Goal: Task Accomplishment & Management: Use online tool/utility

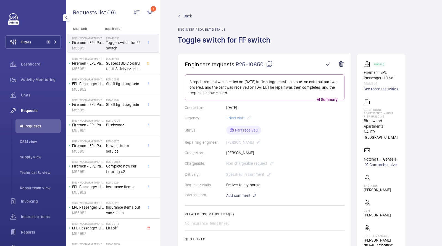
scroll to position [28, 0]
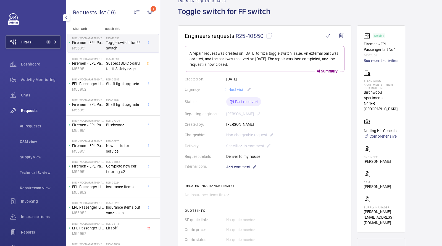
click at [38, 43] on button "Filters 1" at bounding box center [33, 41] width 55 height 13
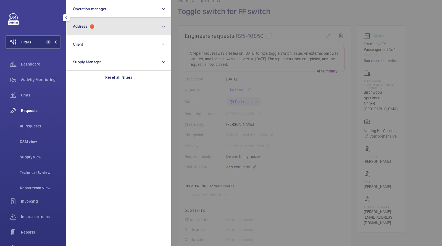
click at [82, 27] on span "Address" at bounding box center [80, 26] width 15 height 4
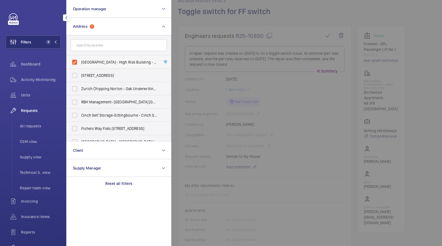
click at [101, 60] on span "Birchwood Apartments - High Risk Building - Birchwood Apartments, LONDON N4 1FR" at bounding box center [119, 62] width 76 height 6
click at [80, 60] on input "Birchwood Apartments - High Risk Building - Birchwood Apartments, LONDON N4 1FR" at bounding box center [74, 62] width 11 height 11
checkbox input "false"
click at [99, 44] on input "text" at bounding box center [119, 45] width 96 height 12
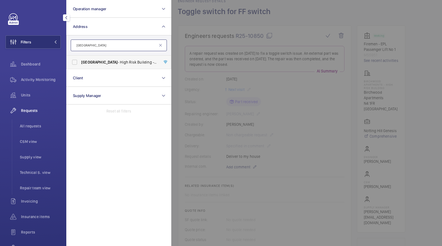
type input "bakersfield"
click at [102, 64] on span "Bakersfield - High Risk Building - Bakersfield , LONDON N7 0LT" at bounding box center [119, 62] width 76 height 6
click at [80, 64] on input "Bakersfield - High Risk Building - Bakersfield , LONDON N7 0LT" at bounding box center [74, 62] width 11 height 11
checkbox input "true"
click at [41, 82] on div "Activity Monitoring" at bounding box center [33, 79] width 55 height 13
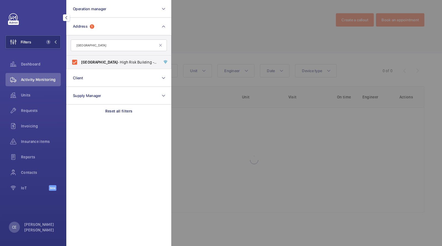
click at [216, 15] on div at bounding box center [392, 123] width 442 height 246
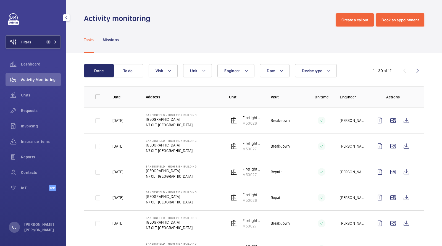
click at [39, 36] on button "Filters 1" at bounding box center [33, 41] width 55 height 13
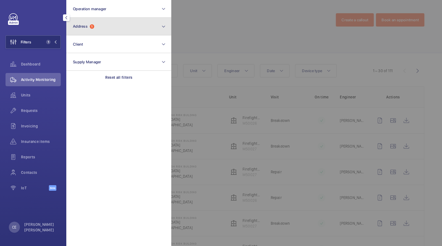
click at [94, 27] on span "1" at bounding box center [92, 26] width 4 height 4
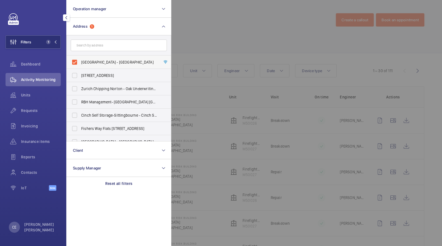
click at [99, 63] on span "[GEOGRAPHIC_DATA] - [GEOGRAPHIC_DATA]" at bounding box center [119, 62] width 76 height 6
click at [80, 63] on input "[GEOGRAPHIC_DATA] - [GEOGRAPHIC_DATA]" at bounding box center [74, 62] width 11 height 11
checkbox input "false"
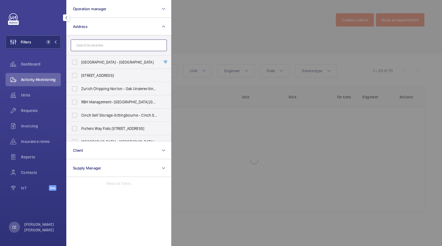
click at [92, 45] on input "text" at bounding box center [119, 45] width 96 height 12
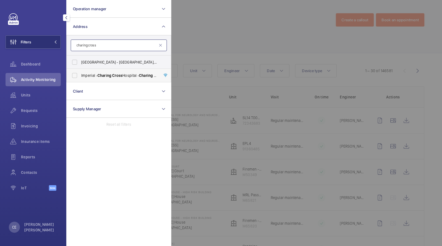
type input "charing cross"
click at [126, 77] on span "Imperial - Charing Cross Hospital - Charing Cross Hospital, LONDON W6 8RF" at bounding box center [119, 76] width 76 height 6
click at [80, 77] on input "Imperial - Charing Cross Hospital - Charing Cross Hospital, LONDON W6 8RF" at bounding box center [74, 75] width 11 height 11
checkbox input "true"
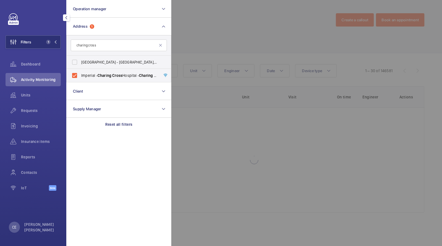
click at [195, 48] on div at bounding box center [392, 123] width 442 height 246
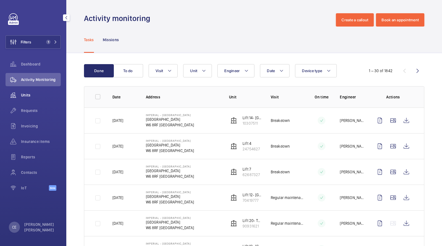
click at [32, 110] on span "Requests" at bounding box center [41, 111] width 40 height 6
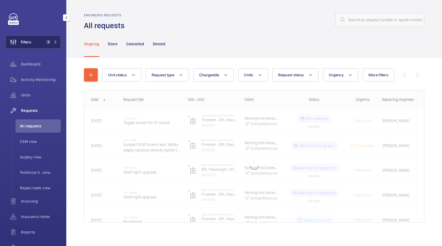
click at [52, 40] on span "1" at bounding box center [50, 42] width 13 height 4
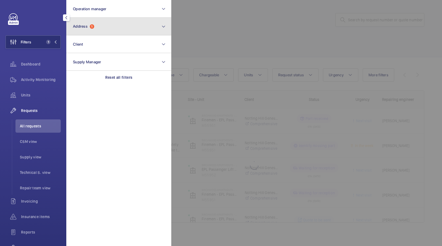
click at [104, 30] on button "Address 1" at bounding box center [118, 27] width 105 height 18
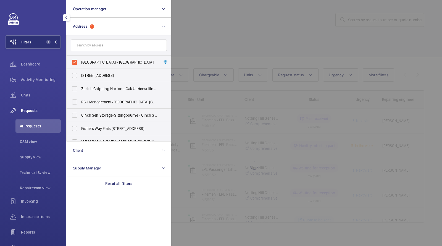
click at [184, 39] on div at bounding box center [392, 123] width 442 height 246
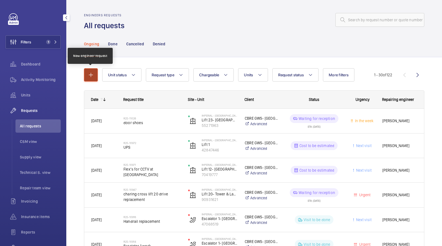
click at [89, 76] on mat-icon "button" at bounding box center [91, 74] width 7 height 7
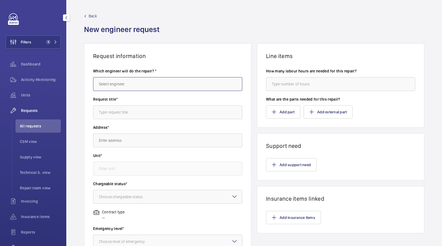
click at [125, 87] on input "text" at bounding box center [167, 84] width 149 height 14
click at [117, 102] on span "[PERSON_NAME]" at bounding box center [113, 101] width 28 height 6
type input "[PERSON_NAME]"
click at [112, 130] on wm-front-autocomplete-dropdown-select "Address*" at bounding box center [167, 135] width 149 height 23
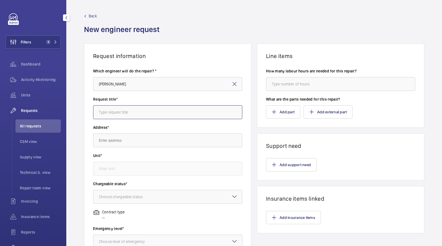
click at [112, 109] on input "text" at bounding box center [167, 112] width 149 height 14
type input "fit door shoes and spirators"
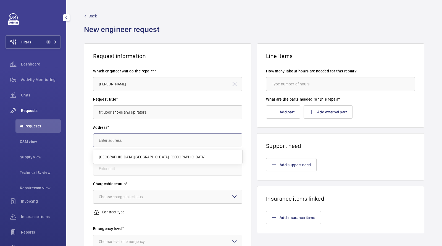
click at [107, 141] on input "text" at bounding box center [167, 140] width 149 height 14
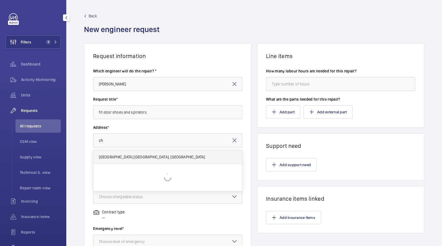
click at [113, 155] on span "Imperial - Charing Cross Hospital Charing Cross Hospital, W6 8RF LONDON" at bounding box center [152, 157] width 106 height 6
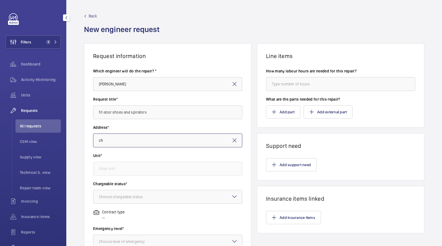
type input "Imperial - Charing Cross Hospital Charing Cross Hospital, W6 8RF LONDON"
click at [113, 170] on input "text" at bounding box center [167, 168] width 149 height 14
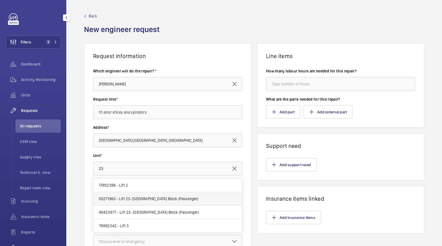
click at [124, 202] on mat-option "55271963 - Lift 23- Tower & Laboratory Block (Passenger)" at bounding box center [167, 199] width 149 height 14
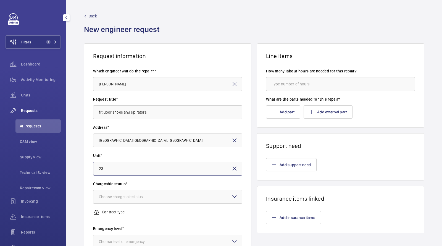
type input "55271963 - Lift 23- Tower & Laboratory Block (Passenger)"
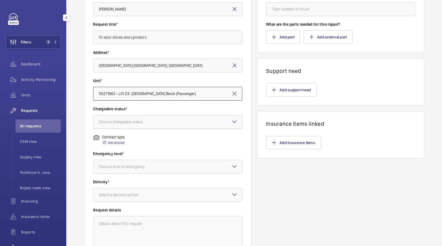
click at [117, 119] on div "Choose chargeable status" at bounding box center [128, 122] width 58 height 6
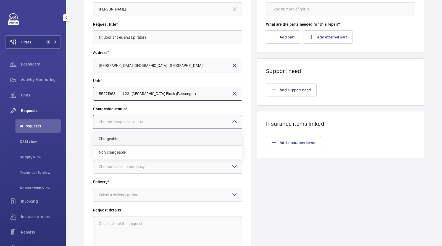
click at [113, 139] on span "Chargeable" at bounding box center [167, 139] width 137 height 6
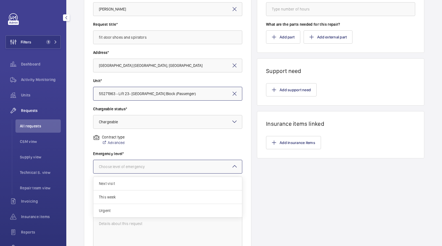
click at [113, 166] on div "Choose level of emergency" at bounding box center [129, 167] width 60 height 6
click at [114, 185] on span "Next visit" at bounding box center [167, 184] width 137 height 6
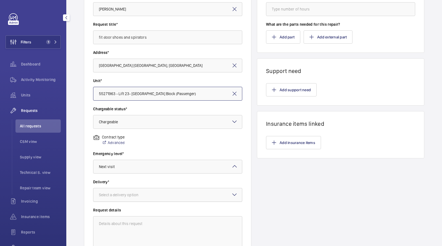
click at [125, 194] on div "Select a delivery option" at bounding box center [125, 195] width 53 height 6
click at [121, 221] on div "On site" at bounding box center [167, 226] width 149 height 14
click at [293, 91] on button "Add support need" at bounding box center [291, 89] width 51 height 13
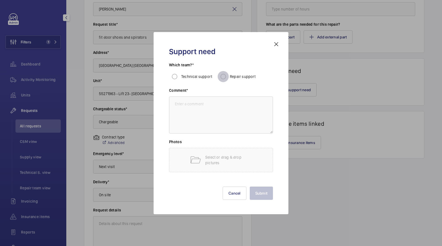
click at [227, 76] on input "Repair support" at bounding box center [223, 76] width 11 height 11
radio input "true"
click at [205, 107] on textarea at bounding box center [221, 114] width 104 height 37
type textarea "fit 68 door shoes and spirators"
click at [256, 189] on button "Submit" at bounding box center [261, 192] width 23 height 13
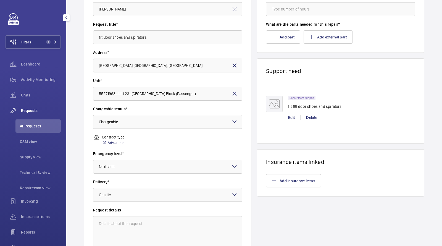
scroll to position [130, 0]
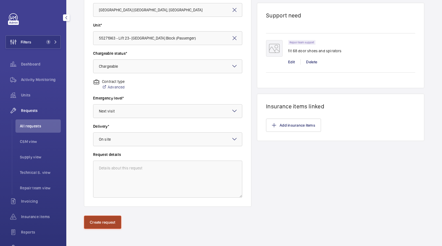
click at [98, 223] on button "Create request" at bounding box center [102, 221] width 37 height 13
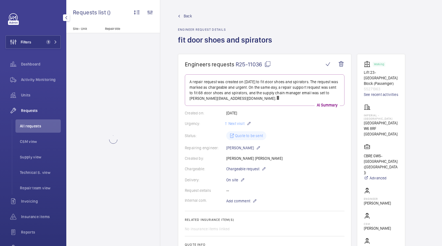
scroll to position [232, 0]
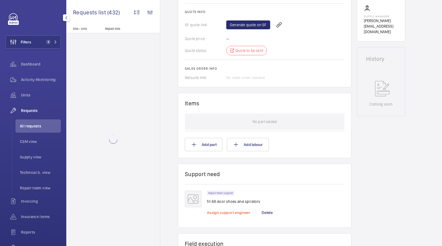
click at [226, 210] on span "Assign support engineer" at bounding box center [228, 212] width 43 height 4
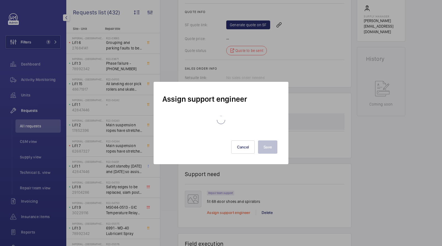
scroll to position [257, 0]
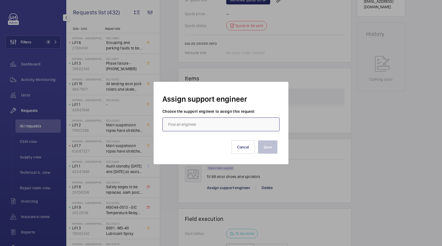
click at [200, 126] on input "text" at bounding box center [220, 124] width 117 height 14
click at [200, 137] on mat-option "[PERSON_NAME]" at bounding box center [221, 140] width 116 height 13
type input "[PERSON_NAME]"
click at [266, 146] on button "Save" at bounding box center [267, 146] width 19 height 13
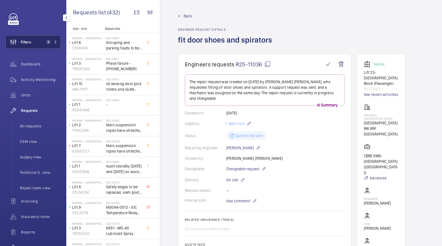
click at [37, 41] on button "Filters 1" at bounding box center [33, 41] width 55 height 13
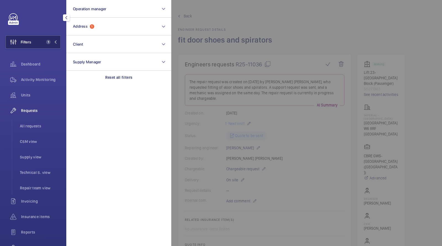
click at [50, 38] on button "Filters 1" at bounding box center [33, 41] width 55 height 13
click at [78, 32] on div "Site - Unit" at bounding box center [85, 30] width 39 height 6
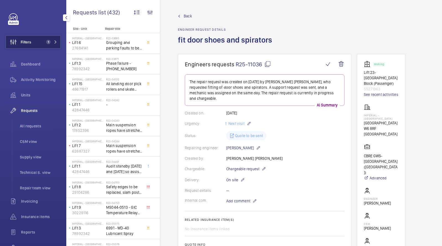
click at [50, 36] on button "Filters 1" at bounding box center [33, 41] width 55 height 13
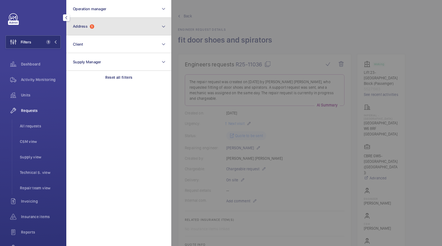
click at [105, 22] on button "Address 1" at bounding box center [118, 27] width 105 height 18
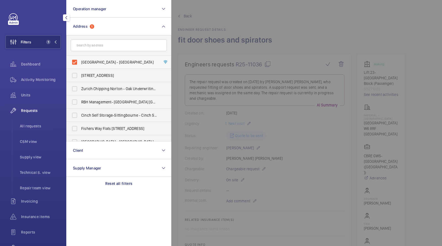
click at [97, 61] on span "Imperial - Charing Cross Hospital - Charing Cross Hospital, LONDON W6 8RF" at bounding box center [119, 62] width 76 height 6
click at [80, 61] on input "Imperial - Charing Cross Hospital - Charing Cross Hospital, LONDON W6 8RF" at bounding box center [74, 62] width 11 height 11
checkbox input "false"
click at [97, 48] on input "text" at bounding box center [119, 45] width 96 height 12
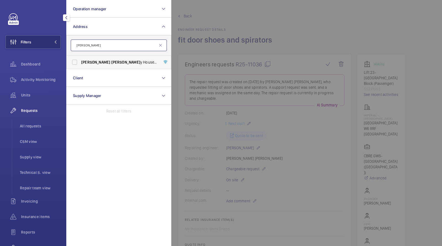
type input "alan kell"
click at [101, 58] on label "Alan Kell y House - Alan Kell y House, LONDON W11 3EL" at bounding box center [115, 61] width 96 height 13
click at [80, 58] on input "Alan Kell y House - Alan Kell y House, LONDON W11 3EL" at bounding box center [74, 62] width 11 height 11
checkbox input "true"
click at [34, 91] on div "Units" at bounding box center [33, 94] width 55 height 13
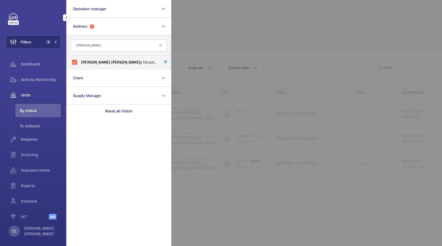
click at [240, 33] on div at bounding box center [392, 123] width 442 height 246
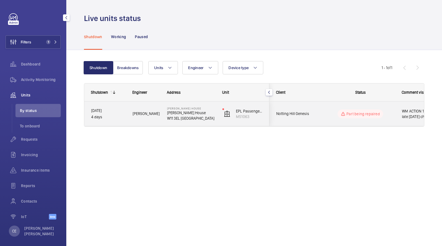
scroll to position [0, 99]
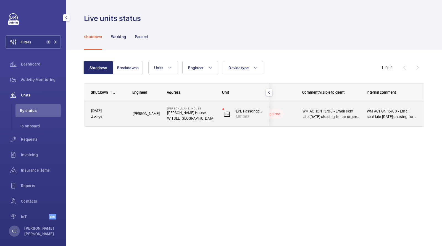
click at [321, 118] on span "WM ACTION 15/08 - Email sent late yesterday chasing for an urgent update on thi…" at bounding box center [330, 113] width 57 height 11
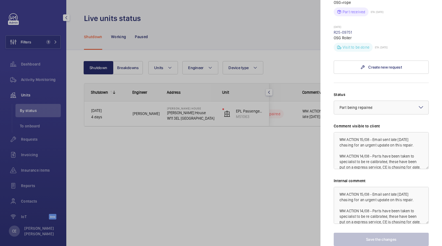
scroll to position [281, 0]
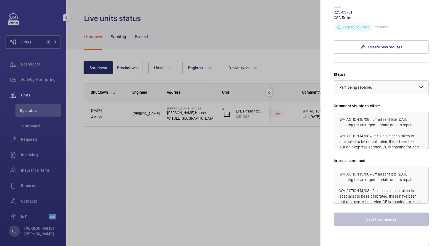
click at [217, 153] on div at bounding box center [221, 123] width 442 height 246
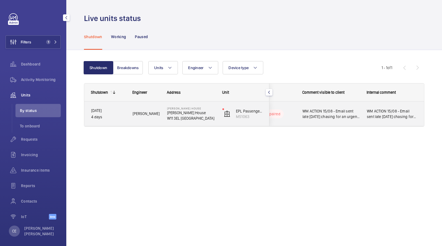
click at [200, 111] on p "[PERSON_NAME] House" at bounding box center [191, 113] width 48 height 6
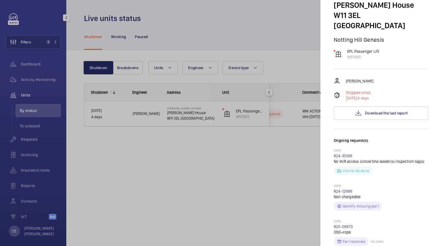
scroll to position [26, 0]
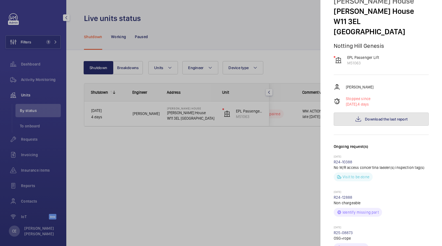
click at [368, 112] on button "Download the last report" at bounding box center [380, 118] width 95 height 13
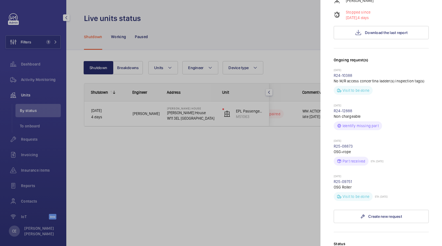
scroll to position [281, 0]
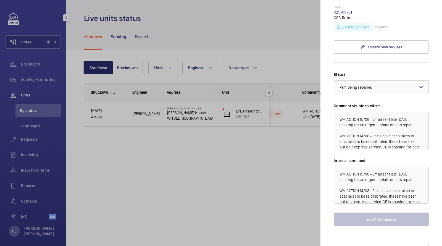
click at [354, 40] on link "Create new request" at bounding box center [380, 46] width 95 height 13
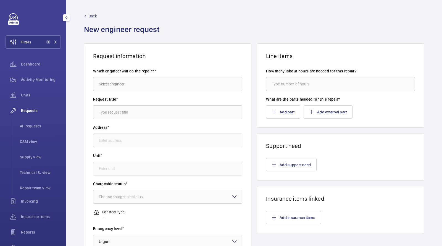
type input "Alan Kelly House Alan Kelly House, W11 3EL LONDON"
type input "M51063 - EPL Passenger Lift"
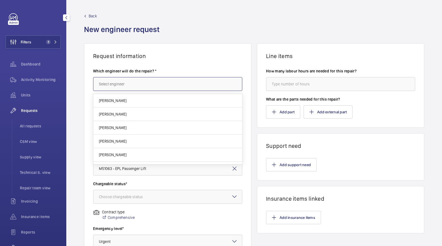
click at [153, 81] on input "text" at bounding box center [167, 84] width 149 height 14
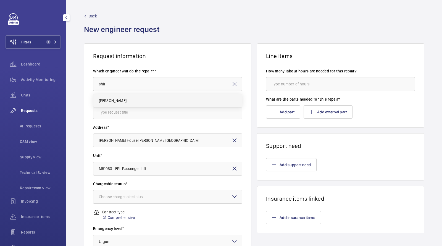
click at [136, 99] on mat-option "[PERSON_NAME]" at bounding box center [167, 100] width 149 height 13
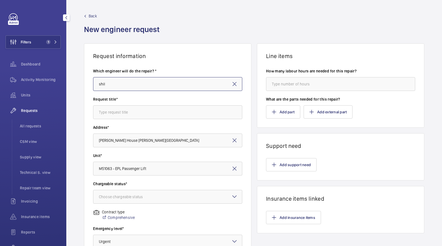
type input "[PERSON_NAME]"
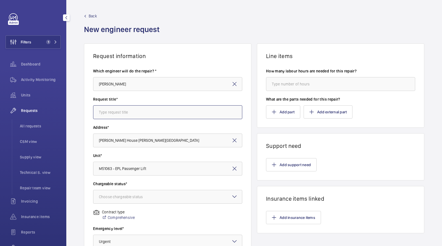
click at [124, 119] on input "text" at bounding box center [167, 112] width 149 height 14
drag, startPoint x: 201, startPoint y: 109, endPoint x: 13, endPoint y: 84, distance: 189.8
click at [15, 84] on mat-sidenav-content "Filters 1 Dashboard Activity Monitoring Units Requests All requests CSM view Su…" at bounding box center [221, 123] width 442 height 246
click at [112, 112] on input "Fit OSG, collect from Bluecoats as its been re callibrated" at bounding box center [167, 112] width 149 height 14
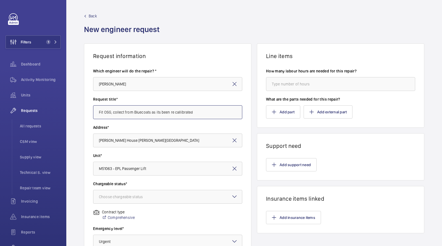
click at [112, 112] on input "Fit OSG, collect from Bluecoats as its been re callibrated" at bounding box center [167, 112] width 149 height 14
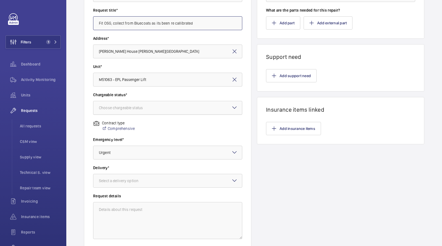
click at [131, 105] on div "Choose chargeable status" at bounding box center [128, 108] width 58 height 6
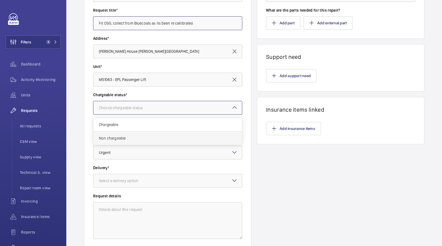
click at [130, 133] on div "Non chargeable" at bounding box center [167, 137] width 149 height 13
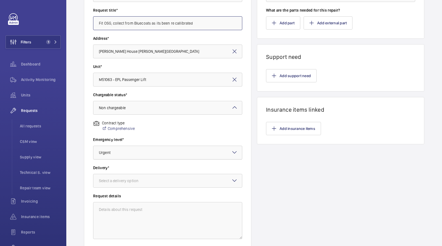
scroll to position [130, 0]
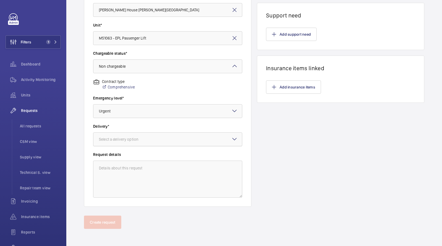
click at [134, 143] on div at bounding box center [167, 138] width 149 height 13
click at [120, 170] on span "On site" at bounding box center [167, 170] width 137 height 6
type input "Fit OSG, collect from Bluecoats as its been re callibrated"
drag, startPoint x: 120, startPoint y: 170, endPoint x: 250, endPoint y: 123, distance: 137.9
click at [124, 169] on textarea at bounding box center [167, 178] width 149 height 37
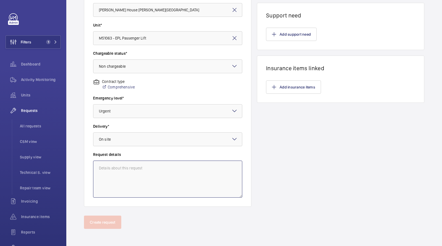
scroll to position [59, 0]
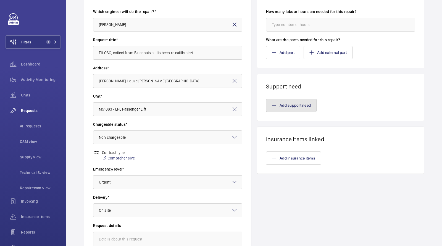
click at [279, 100] on button "Add support need" at bounding box center [291, 105] width 51 height 13
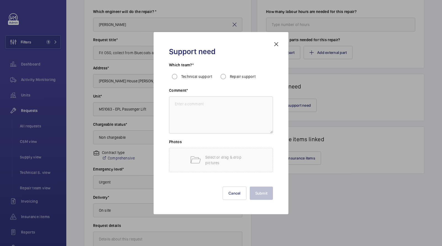
click at [236, 74] on label "Repair support" at bounding box center [242, 77] width 27 height 6
click at [229, 73] on input "Repair support" at bounding box center [223, 76] width 11 height 11
radio input "true"
click at [215, 104] on textarea at bounding box center [221, 114] width 104 height 37
paste textarea "Fit OSG, collect from Bluecoats as its been re callibrated"
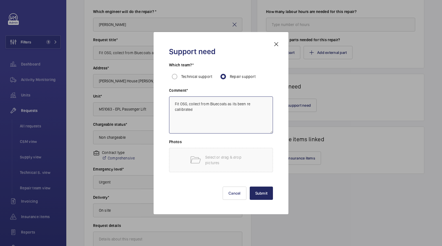
type textarea "Fit OSG, collect from Bluecoats as its been re callibrated"
click at [261, 197] on button "Submit" at bounding box center [261, 192] width 23 height 13
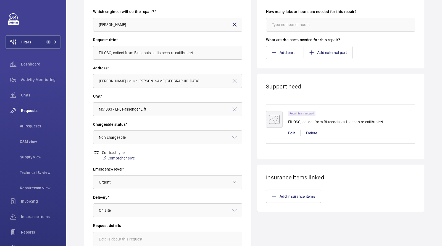
scroll to position [130, 0]
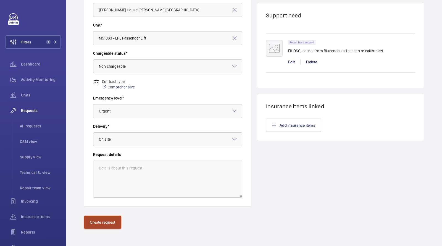
click at [99, 222] on button "Create request" at bounding box center [102, 221] width 37 height 13
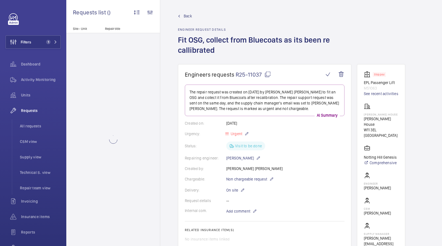
scroll to position [358, 0]
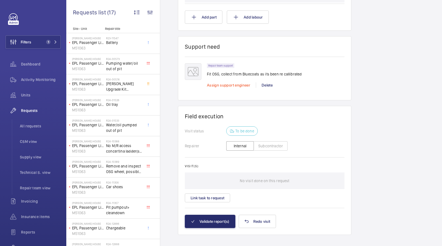
click at [220, 85] on span "Assign support engineer" at bounding box center [228, 85] width 43 height 4
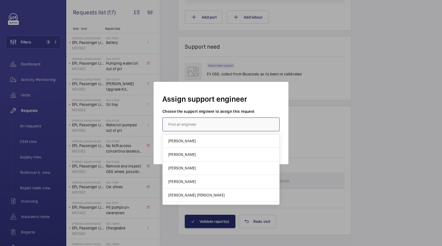
click at [195, 122] on input "text" at bounding box center [220, 124] width 117 height 14
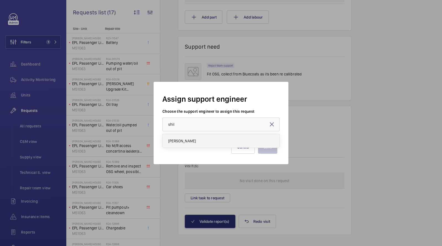
click at [193, 139] on span "[PERSON_NAME]" at bounding box center [182, 141] width 28 height 6
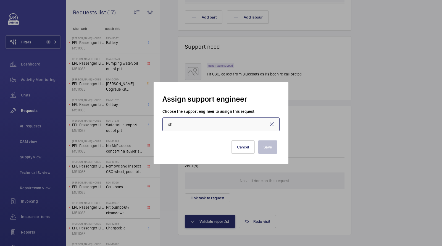
type input "[PERSON_NAME]"
click at [268, 147] on button "Save" at bounding box center [267, 146] width 19 height 13
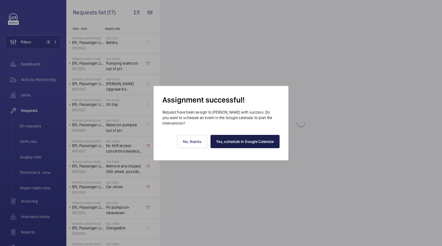
click at [241, 140] on link "Yes, schedule in Google Calendar" at bounding box center [244, 141] width 69 height 13
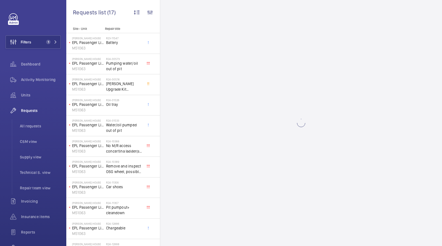
click at [0, 0] on body "Filters 1 Dashboard Activity Monitoring Units Requests All requests CSM view Su…" at bounding box center [221, 123] width 442 height 246
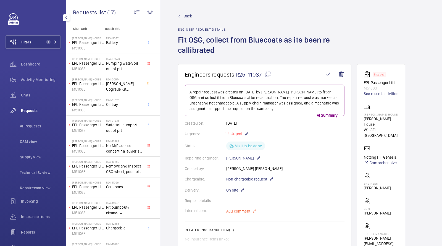
click at [240, 208] on span "Add comment" at bounding box center [238, 211] width 24 height 6
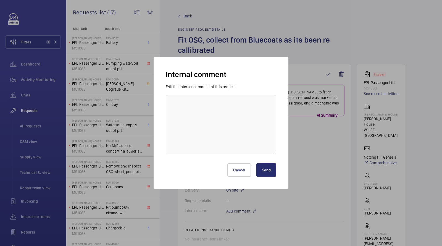
scroll to position [57, 0]
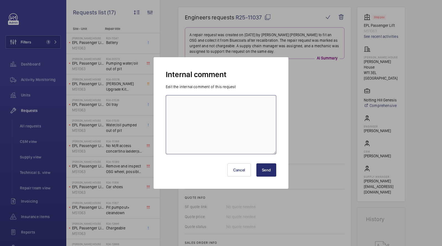
click at [218, 151] on textarea at bounding box center [221, 124] width 110 height 59
type textarea "s"
type textarea "Shills to attend Wednesday 20th, CE"
click at [264, 166] on button "Send" at bounding box center [266, 169] width 20 height 13
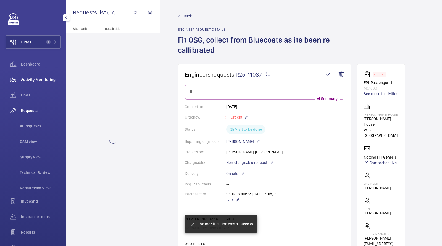
click at [29, 126] on span "All requests" at bounding box center [40, 126] width 41 height 6
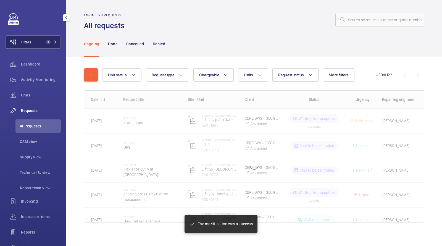
click at [46, 36] on button "Filters 1" at bounding box center [33, 41] width 55 height 13
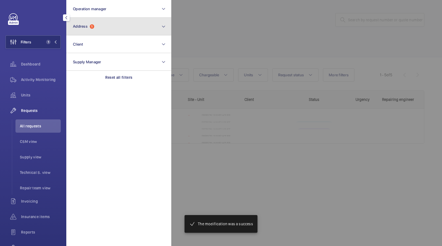
click at [86, 25] on span "Address" at bounding box center [80, 26] width 15 height 4
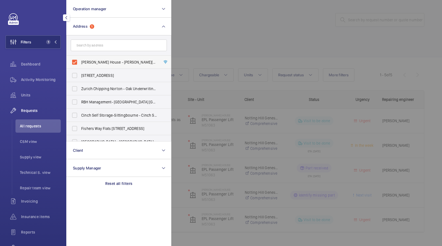
click at [89, 59] on label "Alan Kelly House - Alan Kelly House, LONDON W11 3EL" at bounding box center [115, 61] width 96 height 13
click at [80, 59] on input "Alan Kelly House - Alan Kelly House, LONDON W11 3EL" at bounding box center [74, 62] width 11 height 11
checkbox input "false"
click at [205, 35] on div at bounding box center [392, 123] width 442 height 246
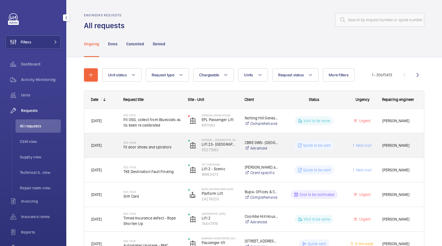
click at [140, 149] on span "fit door shoes and spirators" at bounding box center [151, 147] width 57 height 6
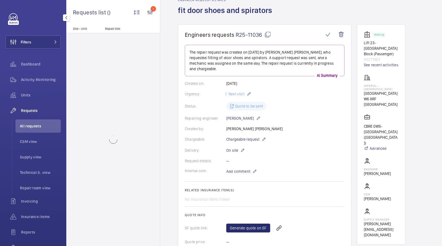
scroll to position [58, 0]
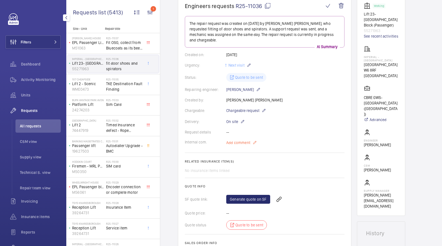
click at [245, 140] on span "Add comment" at bounding box center [238, 143] width 24 height 6
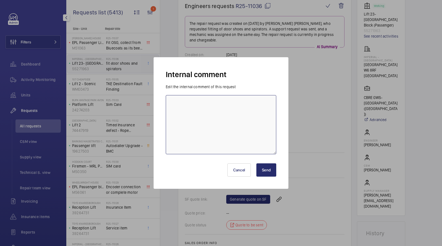
click at [227, 136] on textarea at bounding box center [221, 124] width 110 height 59
type textarea "Maurice to attend Wednesday 20th, CE"
click at [269, 168] on button "Send" at bounding box center [266, 169] width 20 height 13
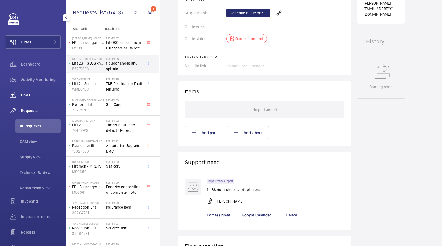
scroll to position [193, 0]
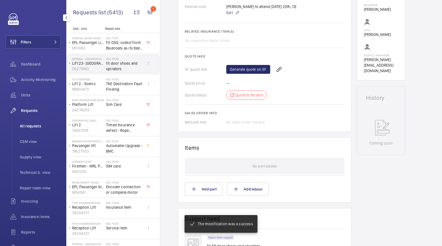
click at [30, 125] on span "All requests" at bounding box center [40, 126] width 41 height 6
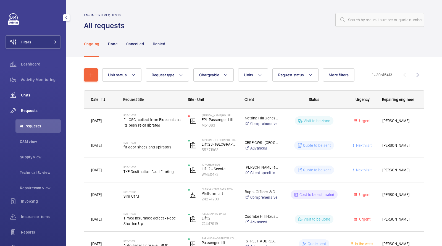
click at [24, 97] on span "Units" at bounding box center [41, 95] width 40 height 6
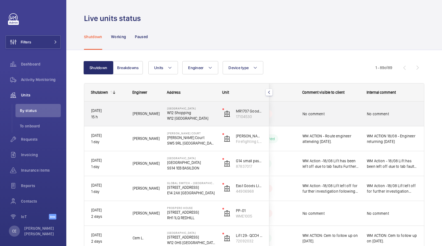
scroll to position [482, 0]
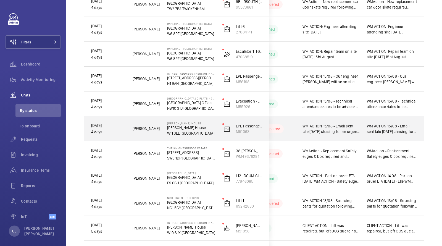
click at [352, 125] on span "WM ACTION 15/08 - Email sent late yesterday chasing for an urgent update on thi…" at bounding box center [330, 128] width 57 height 11
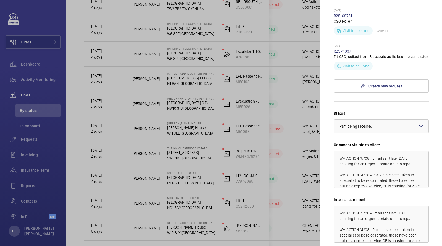
scroll to position [316, 0]
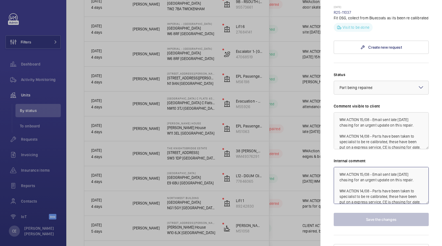
click at [335, 167] on textarea "WM ACTION 15/08 - Email sent late yesterday chasing for an urgent update on thi…" at bounding box center [380, 185] width 95 height 37
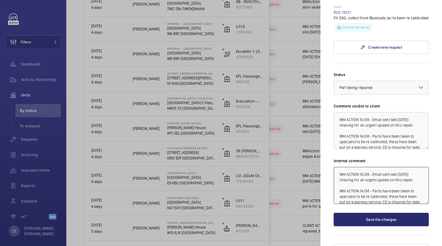
click at [335, 167] on textarea "WM ACTION 15/08 - Email sent late yesterday chasing for an urgent update on thi…" at bounding box center [380, 185] width 95 height 37
drag, startPoint x: 420, startPoint y: 169, endPoint x: 243, endPoint y: 109, distance: 186.8
click at [249, 113] on mat-sidenav-container "Filters Dashboard Activity Monitoring Units By status To onboard Requests Invoi…" at bounding box center [221, 123] width 442 height 246
type textarea "WM ACTION 16/08 - Works have been moved to Wednesday 20th due to fabricators re…"
click at [337, 112] on textarea "WM ACTION 15/08 - Email sent late yesterday chasing for an urgent update on thi…" at bounding box center [380, 130] width 95 height 37
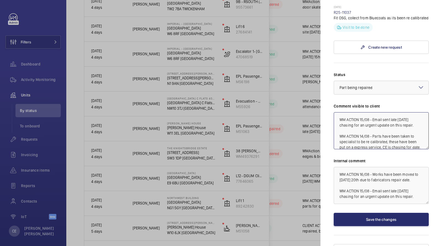
click at [337, 112] on textarea "WM ACTION 15/08 - Email sent late yesterday chasing for an urgent update on thi…" at bounding box center [380, 130] width 95 height 37
paste textarea "WM ACTION 16/08 - Works have been moved to Wednesday 20th due to fabricators re…"
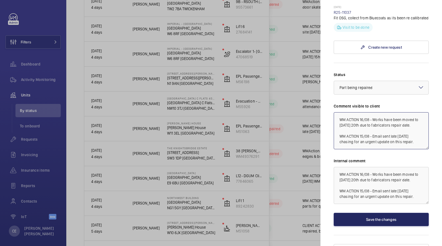
type textarea "WM ACTION 16/08 - Works have been moved to Wednesday 20th due to fabricators re…"
click at [351, 213] on button "Save the changes" at bounding box center [380, 219] width 95 height 13
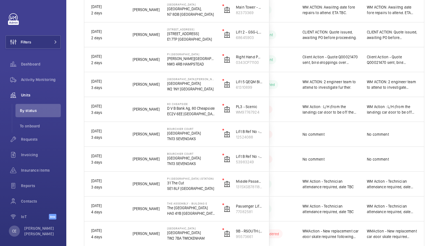
scroll to position [197, 0]
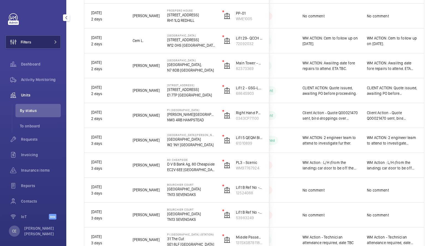
click at [44, 44] on button "Filters" at bounding box center [33, 41] width 55 height 13
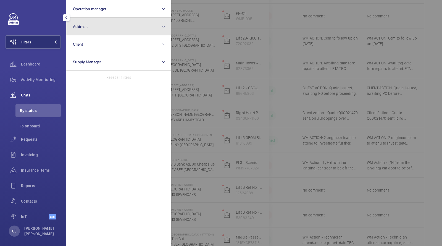
click at [99, 25] on button "Address" at bounding box center [118, 27] width 105 height 18
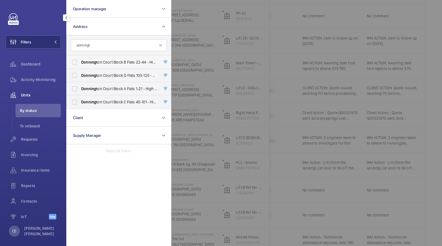
type input "donningt"
click at [109, 62] on span "Donningt on Court Block B Flats 22-44 - High Risk Building - Donningt on Court …" at bounding box center [119, 62] width 76 height 6
click at [80, 62] on input "Donningt on Court Block B Flats 22-44 - High Risk Building - Donningt on Court …" at bounding box center [74, 62] width 11 height 11
checkbox input "true"
click at [106, 74] on span "Donningt on Court Block D Flats 103-120 - High Risk Building - Donningt on Cour…" at bounding box center [119, 76] width 76 height 6
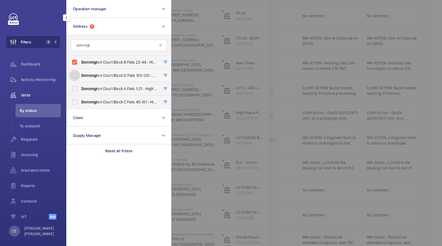
click at [80, 74] on input "Donningt on Court Block D Flats 103-120 - High Risk Building - Donningt on Cour…" at bounding box center [74, 75] width 11 height 11
checkbox input "true"
click at [103, 83] on label "Donningt on Court Block A Flats 1-21 - High Risk Building - Donningt on Court B…" at bounding box center [115, 88] width 96 height 13
click at [80, 83] on input "Donningt on Court Block A Flats 1-21 - High Risk Building - Donningt on Court B…" at bounding box center [74, 88] width 11 height 11
checkbox input "true"
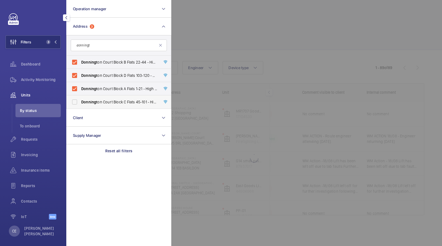
click at [97, 99] on label "Donningt on Court Block C Flats 45-101 - High Risk Building - Donningt on Court…" at bounding box center [115, 101] width 96 height 13
click at [80, 99] on input "Donningt on Court Block C Flats 45-101 - High Risk Building - Donningt on Court…" at bounding box center [74, 101] width 11 height 11
checkbox input "true"
click at [248, 23] on div at bounding box center [392, 123] width 442 height 246
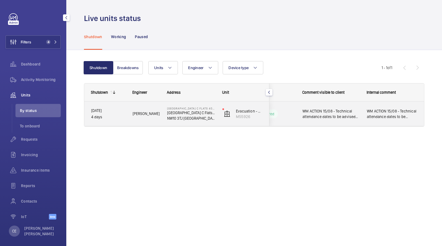
click at [356, 116] on span "WM ACTION 15/08 - Technical attendance dates to be advised this morning. WM ACT…" at bounding box center [330, 113] width 57 height 11
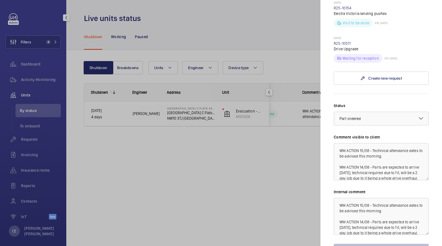
scroll to position [382, 0]
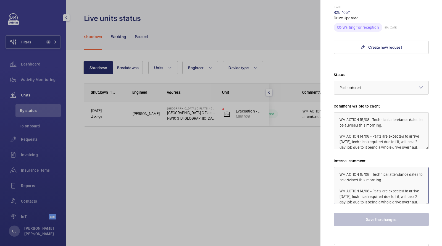
click at [335, 167] on textarea "WM ACTION 15/08 - Technical attendance dates to be advised this morning. WM ACT…" at bounding box center [380, 185] width 95 height 37
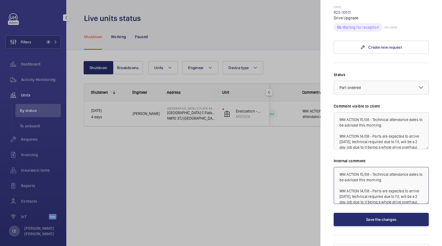
click at [335, 167] on textarea "WM ACTION 15/08 - Technical attendance dates to be advised this morning. WM ACT…" at bounding box center [380, 185] width 95 height 37
drag, startPoint x: 372, startPoint y: 180, endPoint x: 288, endPoint y: 83, distance: 128.9
click at [289, 86] on mat-sidenav-container "Filters 4 Dashboard Activity Monitoring Units By status To onboard Requests Inv…" at bounding box center [221, 123] width 442 height 246
type textarea "WM ACTION 18/08 - Drive had an attempted delivery [DATE] after 5pm, due to no a…"
click at [339, 112] on textarea "WM ACTION 15/08 - Technical attendance dates to be advised this morning. WM ACT…" at bounding box center [380, 130] width 95 height 37
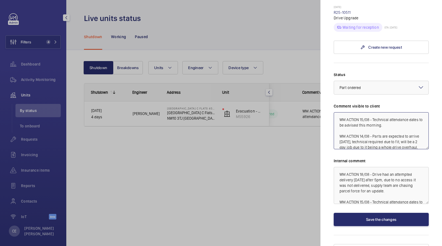
click at [339, 112] on textarea "WM ACTION 15/08 - Technical attendance dates to be advised this morning. WM ACT…" at bounding box center [380, 130] width 95 height 37
paste textarea "WM ACTION 18/08 - Drive had an attempted delivery on Friday after 5pm, due to n…"
type textarea "WM ACTION 18/08 - Drive had an attempted delivery [DATE] after 5pm, due to no a…"
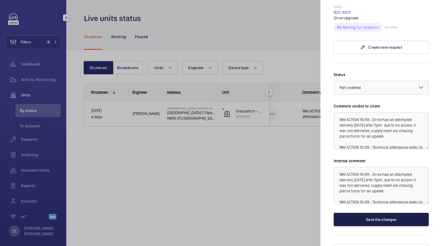
click at [354, 213] on button "Save the changes" at bounding box center [380, 219] width 95 height 13
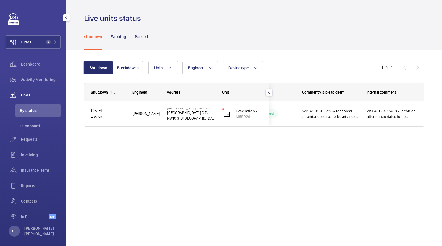
scroll to position [0, 0]
click at [47, 36] on button "Filters 4" at bounding box center [33, 41] width 55 height 13
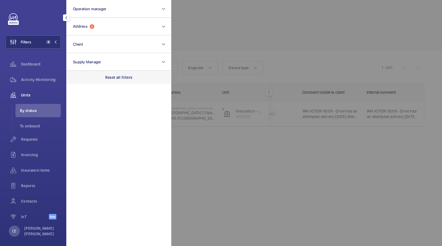
click at [107, 79] on p "Reset all filters" at bounding box center [118, 78] width 27 height 6
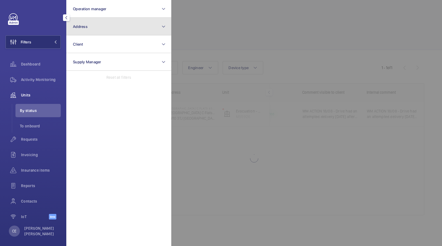
click at [81, 18] on button "Address" at bounding box center [118, 27] width 105 height 18
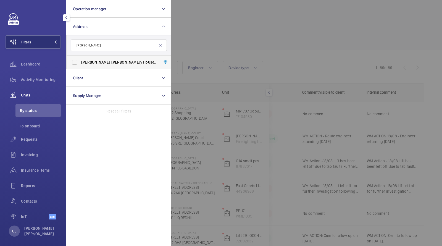
type input "alan kell"
click at [111, 64] on span "Alan Kell y House - Alan Kell y House, LONDON W11 3EL" at bounding box center [119, 62] width 76 height 6
click at [80, 64] on input "Alan Kell y House - Alan Kell y House, LONDON W11 3EL" at bounding box center [74, 62] width 11 height 11
checkbox input "true"
click at [226, 48] on div at bounding box center [392, 123] width 442 height 246
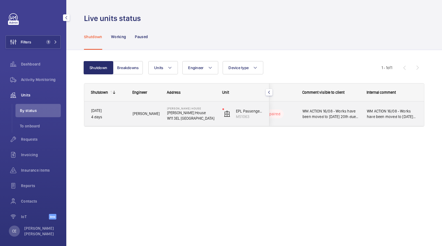
click at [335, 117] on span "WM ACTION 16/08 - Works have been moved to Wednesday 20th due to fabricators re…" at bounding box center [330, 113] width 57 height 11
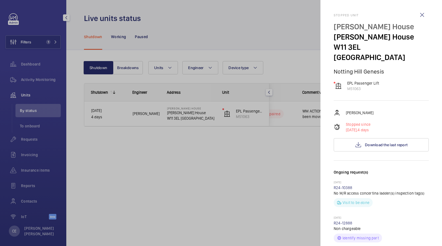
scroll to position [316, 0]
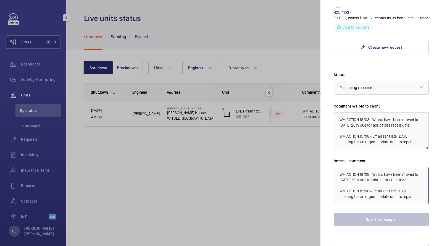
click at [364, 167] on textarea "WM ACTION 16/08 - Works have been moved to Wednesday 20th due to fabricators re…" at bounding box center [380, 185] width 95 height 37
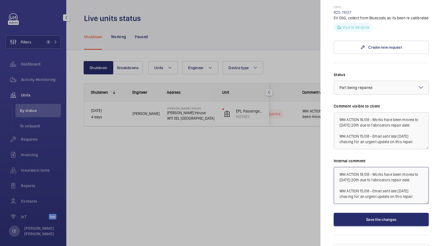
type textarea "WM ACTION 18/08 - Works have been moved to [DATE] 20th due to fabricators repai…"
click at [363, 112] on textarea "WM ACTION 16/08 - Works have been moved to Wednesday 20th due to fabricators re…" at bounding box center [380, 130] width 95 height 37
type textarea "WM ACTION 18/08 - Works have been moved to [DATE] 20th due to fabricators repai…"
click at [389, 213] on button "Save the changes" at bounding box center [380, 219] width 95 height 13
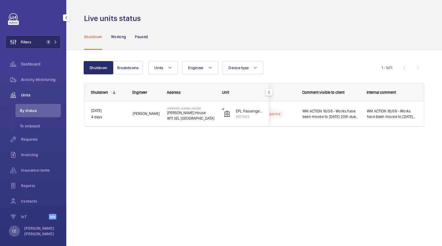
click at [44, 44] on button "Filters 1" at bounding box center [33, 41] width 55 height 13
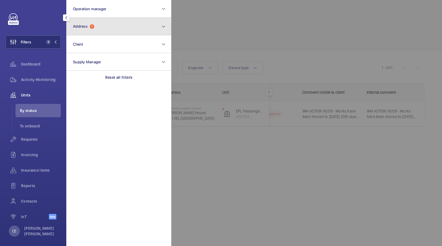
click at [94, 21] on button "Address 1" at bounding box center [118, 27] width 105 height 18
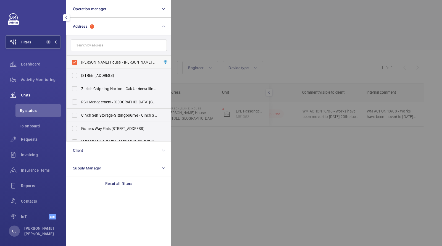
click at [101, 60] on span "Alan Kelly House - Alan Kelly House, LONDON W11 3EL" at bounding box center [119, 62] width 76 height 6
click at [80, 60] on input "Alan Kelly House - Alan Kelly House, LONDON W11 3EL" at bounding box center [74, 62] width 11 height 11
checkbox input "false"
click at [208, 32] on div at bounding box center [392, 123] width 442 height 246
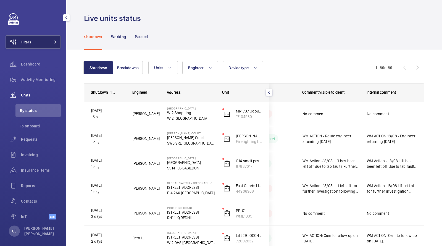
click at [51, 41] on span at bounding box center [54, 41] width 7 height 3
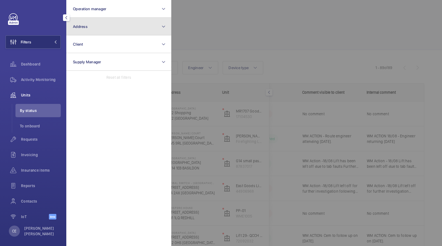
click at [82, 28] on span "Address" at bounding box center [80, 26] width 15 height 4
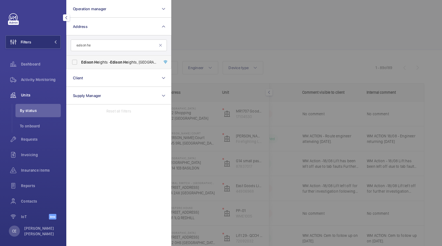
type input "edison he"
click at [100, 66] on label "Edison He ights - Edison He ights, LONDON E1 6GP" at bounding box center [115, 61] width 96 height 13
click at [80, 66] on input "Edison He ights - Edison He ights, LONDON E1 6GP" at bounding box center [74, 62] width 11 height 11
checkbox input "true"
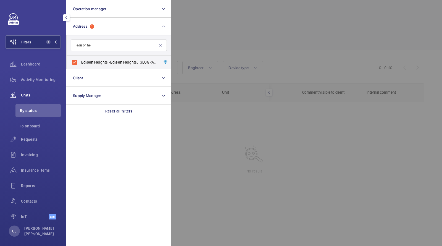
click at [222, 14] on div at bounding box center [392, 123] width 442 height 246
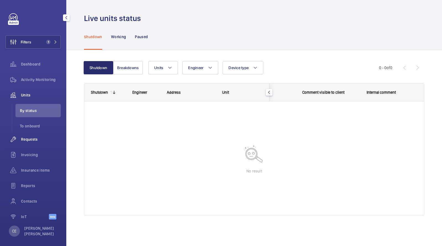
click at [28, 141] on span "Requests" at bounding box center [41, 139] width 40 height 6
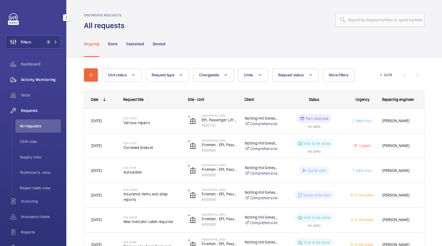
click at [44, 82] on div "Activity Monitoring" at bounding box center [33, 79] width 55 height 13
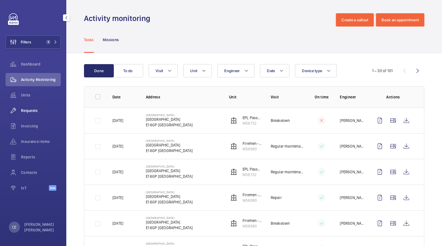
click at [19, 108] on wm-front-icon-button at bounding box center [13, 110] width 15 height 13
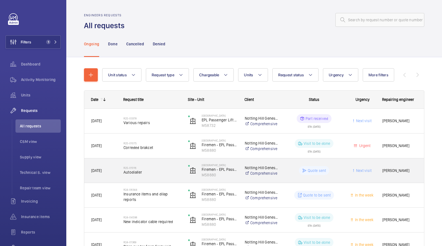
scroll to position [15, 0]
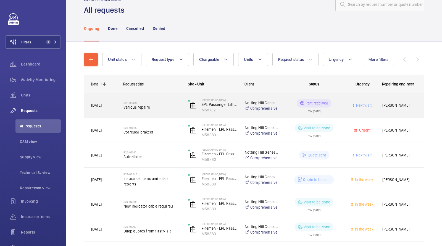
click at [146, 105] on span "Various repairs" at bounding box center [151, 107] width 57 height 6
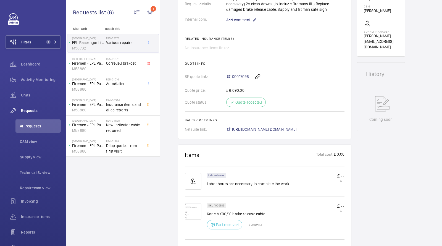
scroll to position [191, 0]
click at [240, 77] on span "00017096" at bounding box center [240, 77] width 17 height 6
click at [26, 95] on span "Units" at bounding box center [41, 95] width 40 height 6
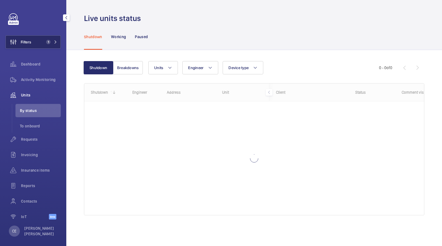
click at [51, 37] on button "Filters 1" at bounding box center [33, 41] width 55 height 13
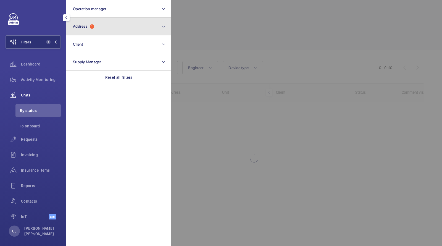
click at [100, 23] on button "Address 1" at bounding box center [118, 27] width 105 height 18
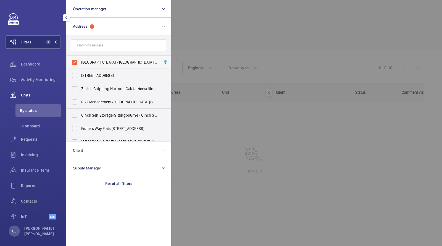
click at [92, 62] on span "Edison Heights - Edison Heights, LONDON E1 6GP" at bounding box center [119, 62] width 76 height 6
click at [80, 62] on input "Edison Heights - Edison Heights, LONDON E1 6GP" at bounding box center [74, 62] width 11 height 11
checkbox input "false"
click at [91, 46] on input "text" at bounding box center [119, 45] width 96 height 12
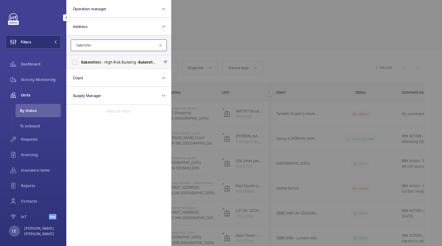
type input "bakersfiel"
click at [106, 63] on span "Bakersfiel d - High Risk Building - Bakersfiel d, LONDON N7 0LT" at bounding box center [119, 62] width 76 height 6
click at [80, 63] on input "Bakersfiel d - High Risk Building - Bakersfiel d, LONDON N7 0LT" at bounding box center [74, 62] width 11 height 11
checkbox input "true"
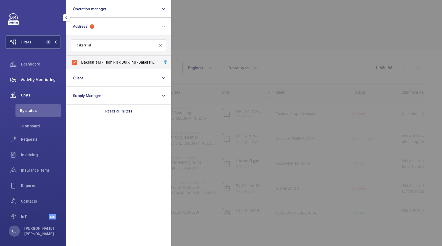
click at [27, 79] on span "Activity Monitoring" at bounding box center [41, 80] width 40 height 6
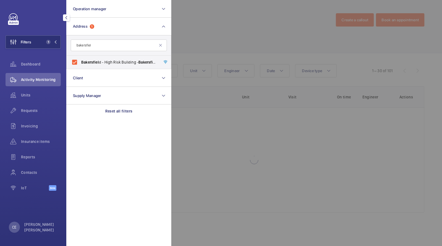
click at [242, 37] on div at bounding box center [392, 123] width 442 height 246
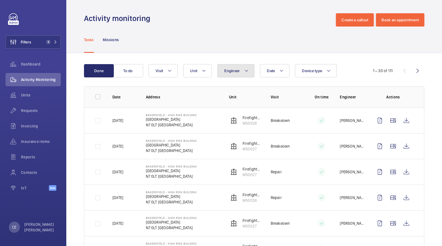
click at [230, 67] on button "Engineer" at bounding box center [235, 70] width 37 height 13
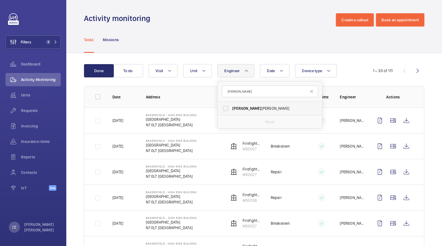
type input "[PERSON_NAME]"
click at [239, 108] on span "[PERSON_NAME]" at bounding box center [246, 108] width 29 height 4
click at [231, 108] on input "[PERSON_NAME] [PERSON_NAME]" at bounding box center [225, 108] width 11 height 11
checkbox input "true"
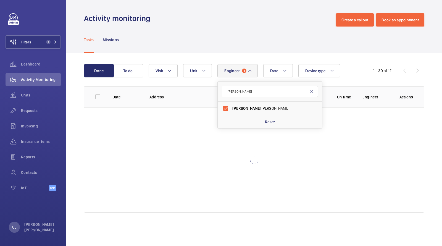
click at [241, 39] on div "Tasks Missions" at bounding box center [254, 39] width 340 height 26
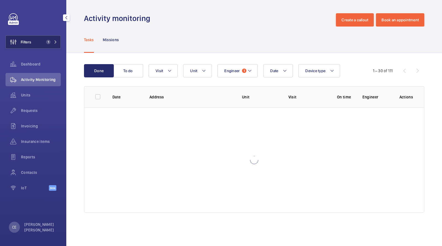
click at [39, 41] on button "Filters 1" at bounding box center [33, 41] width 55 height 13
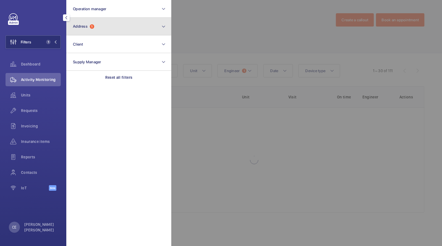
click at [88, 25] on span "Address" at bounding box center [80, 26] width 15 height 4
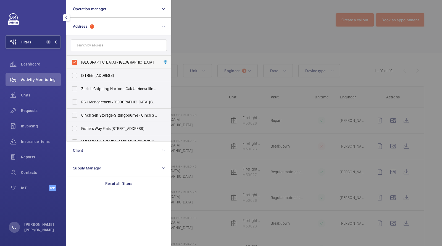
click at [98, 59] on label "[GEOGRAPHIC_DATA] - [GEOGRAPHIC_DATA]" at bounding box center [115, 61] width 96 height 13
click at [80, 59] on input "[GEOGRAPHIC_DATA] - [GEOGRAPHIC_DATA]" at bounding box center [74, 62] width 11 height 11
checkbox input "false"
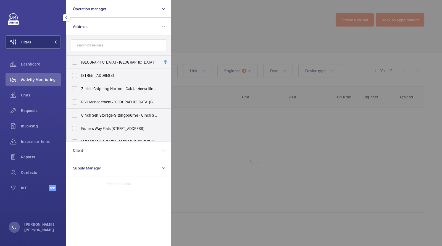
click at [229, 25] on div at bounding box center [392, 123] width 442 height 246
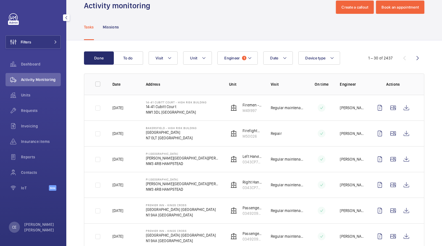
scroll to position [15, 0]
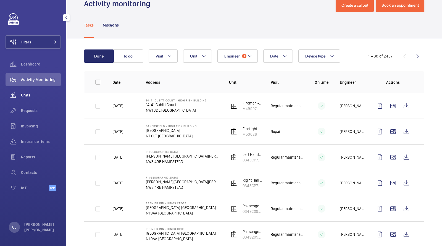
click at [31, 98] on div "Units" at bounding box center [33, 94] width 55 height 13
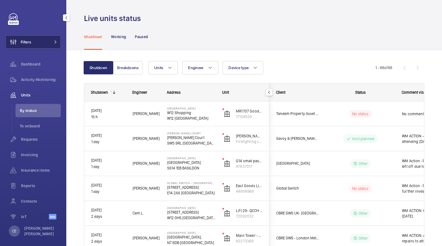
click at [41, 43] on button "Filters" at bounding box center [33, 41] width 55 height 13
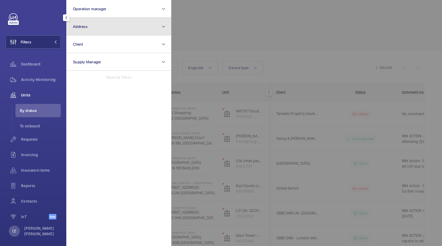
click at [94, 31] on button "Address" at bounding box center [118, 27] width 105 height 18
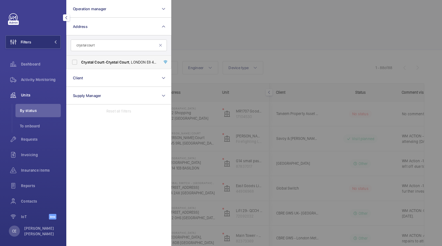
type input "crystal court"
click at [102, 60] on span "Court" at bounding box center [99, 62] width 10 height 4
click at [80, 59] on input "Crystal Court - Crystal Court , LONDON E8 4QS" at bounding box center [74, 62] width 11 height 11
checkbox input "true"
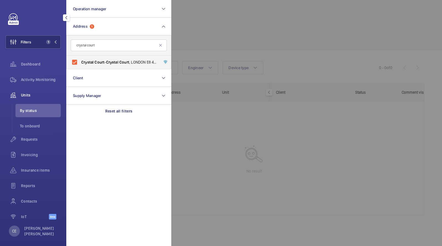
click at [324, 26] on div at bounding box center [392, 123] width 442 height 246
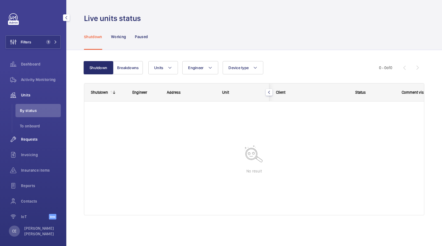
click at [28, 142] on div "Requests" at bounding box center [33, 138] width 55 height 13
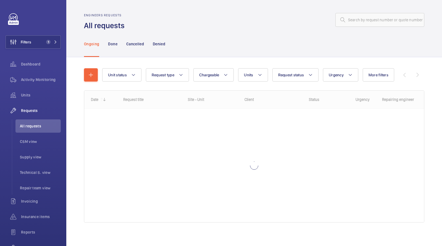
click at [190, 46] on div "Ongoing Done Cancelled Denied" at bounding box center [254, 44] width 340 height 26
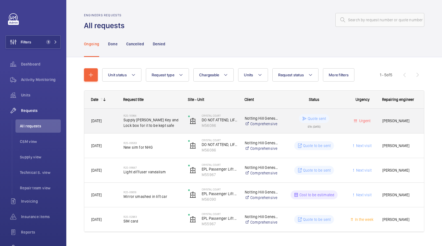
click at [150, 124] on span "Supply [PERSON_NAME] Key and Lock box for it to be kept safe" at bounding box center [151, 122] width 57 height 11
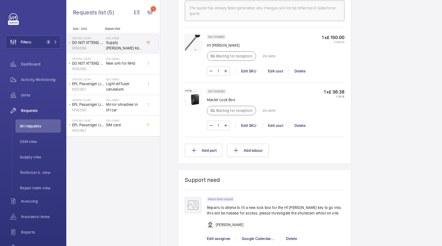
scroll to position [304, 0]
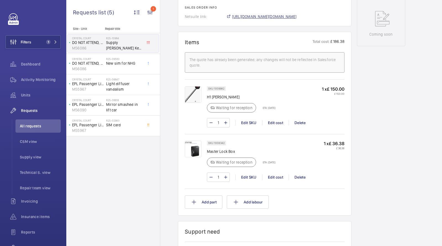
click at [246, 14] on span "[URL][DOMAIN_NAME][DOMAIN_NAME]" at bounding box center [264, 17] width 65 height 6
drag, startPoint x: 43, startPoint y: 93, endPoint x: 44, endPoint y: 88, distance: 5.1
click at [43, 93] on span "Units" at bounding box center [41, 95] width 40 height 6
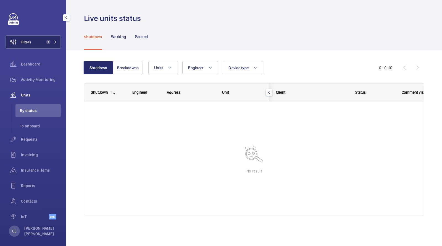
click at [54, 39] on button "Filters 1" at bounding box center [33, 41] width 55 height 13
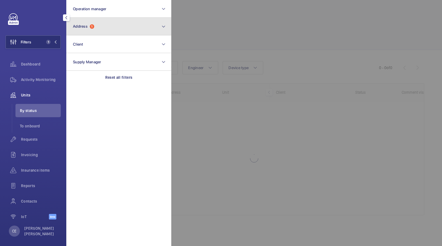
click at [89, 30] on button "Address 1" at bounding box center [118, 27] width 105 height 18
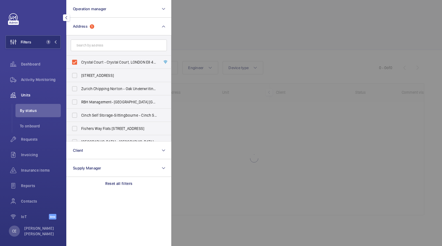
click at [88, 60] on span "Crystal Court - Crystal Court, LONDON E8 4QS" at bounding box center [119, 62] width 76 height 6
click at [80, 60] on input "Crystal Court - Crystal Court, LONDON E8 4QS" at bounding box center [74, 62] width 11 height 11
checkbox input "false"
click at [99, 38] on form at bounding box center [119, 45] width 104 height 20
click at [98, 38] on form at bounding box center [119, 45] width 104 height 20
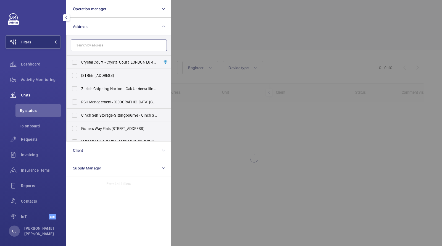
click at [95, 49] on input "text" at bounding box center [119, 45] width 96 height 12
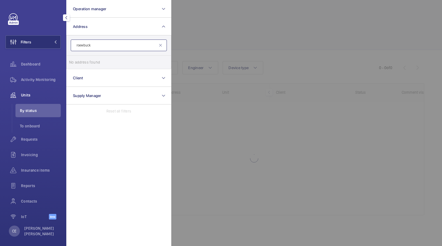
click at [83, 46] on input "roewbuck" at bounding box center [119, 45] width 96 height 12
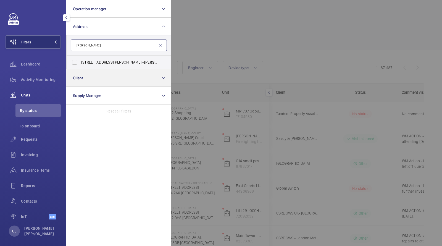
type input "[PERSON_NAME]"
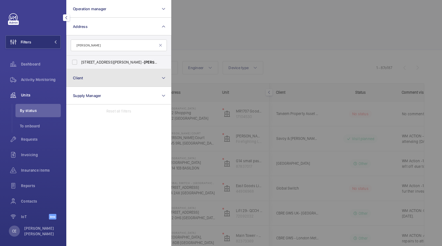
click at [97, 69] on button "Client" at bounding box center [118, 78] width 105 height 18
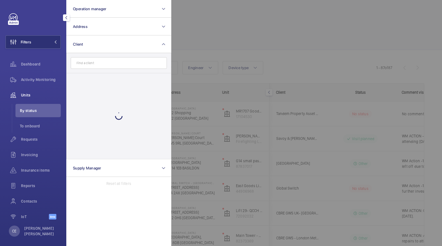
click at [97, 62] on input "text" at bounding box center [119, 63] width 96 height 12
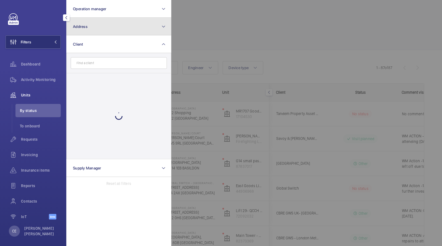
click at [87, 23] on button "Address" at bounding box center [118, 27] width 105 height 18
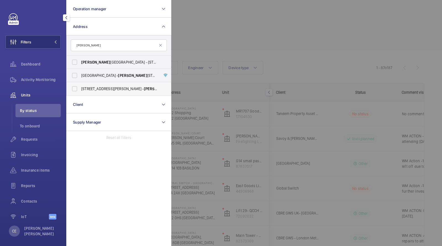
type input "[PERSON_NAME]"
click at [100, 89] on span "[STREET_ADDRESS][PERSON_NAME][PERSON_NAME]" at bounding box center [119, 89] width 76 height 6
click at [80, 89] on input "[STREET_ADDRESS][PERSON_NAME][PERSON_NAME]" at bounding box center [74, 88] width 11 height 11
checkbox input "true"
click at [245, 59] on div at bounding box center [392, 123] width 442 height 246
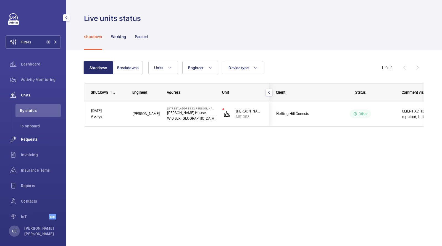
click at [35, 139] on span "Requests" at bounding box center [41, 139] width 40 height 6
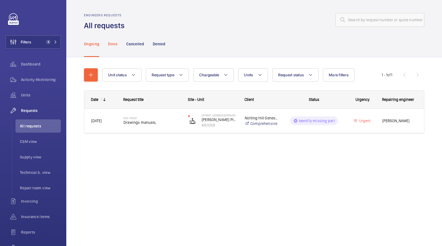
click at [111, 43] on p "Done" at bounding box center [112, 44] width 9 height 6
click at [93, 45] on p "Ongoing" at bounding box center [91, 44] width 15 height 6
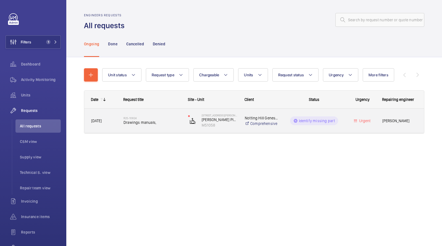
click at [147, 120] on span "Drawings manuals," at bounding box center [151, 123] width 57 height 6
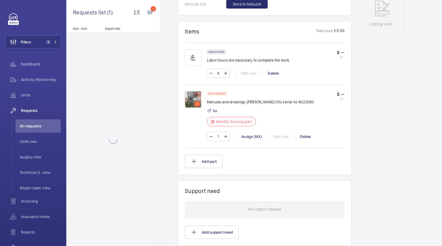
scroll to position [311, 0]
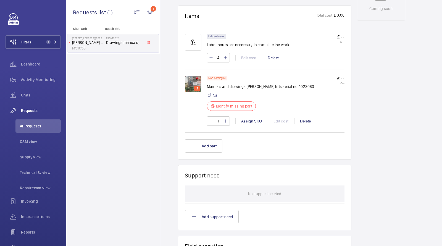
click at [193, 76] on img at bounding box center [193, 84] width 17 height 17
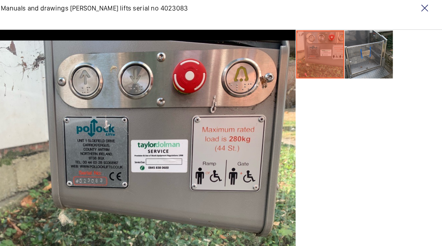
click at [316, 81] on li at bounding box center [315, 72] width 28 height 28
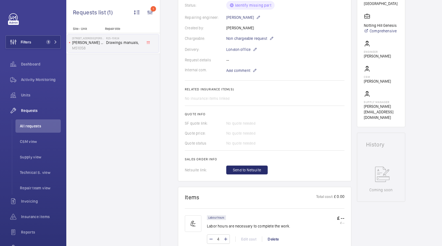
scroll to position [210, 0]
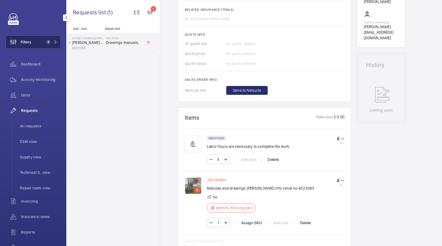
click at [51, 45] on button "Filters 1" at bounding box center [33, 41] width 55 height 13
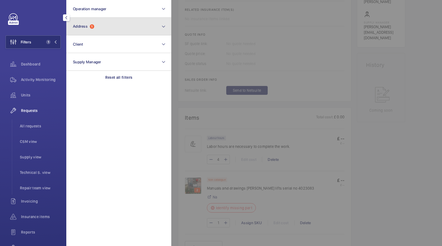
click at [97, 25] on button "Address 1" at bounding box center [118, 27] width 105 height 18
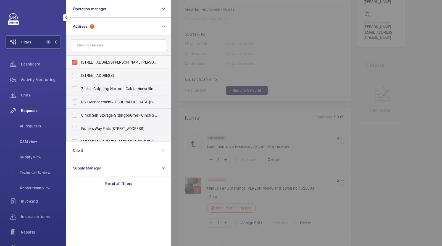
click at [93, 60] on span "[STREET_ADDRESS][PERSON_NAME][PERSON_NAME]" at bounding box center [119, 62] width 76 height 6
click at [80, 60] on input "[STREET_ADDRESS][PERSON_NAME][PERSON_NAME]" at bounding box center [74, 62] width 11 height 11
checkbox input "false"
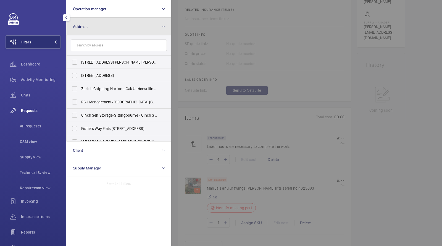
click at [92, 24] on button "Address" at bounding box center [118, 27] width 105 height 18
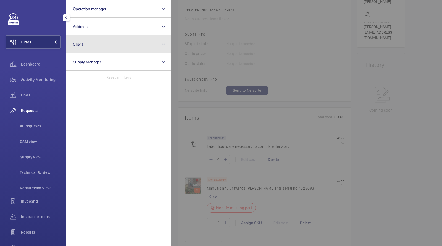
click at [92, 50] on button "Client" at bounding box center [118, 44] width 105 height 18
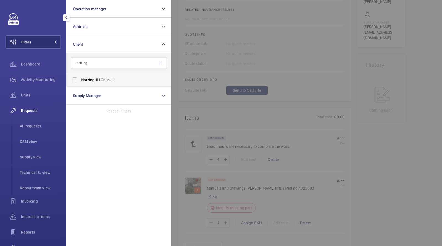
type input "notting"
click at [102, 81] on span "Notting Hill Genesis" at bounding box center [119, 80] width 76 height 6
click at [80, 81] on input "Notting Hill Genesis" at bounding box center [74, 79] width 11 height 11
checkbox input "true"
click at [31, 102] on div "Units" at bounding box center [33, 95] width 55 height 15
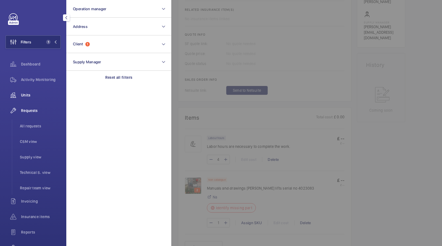
click at [29, 94] on span "Units" at bounding box center [41, 95] width 40 height 6
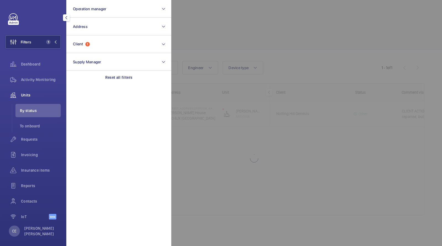
click at [213, 50] on div at bounding box center [392, 123] width 442 height 246
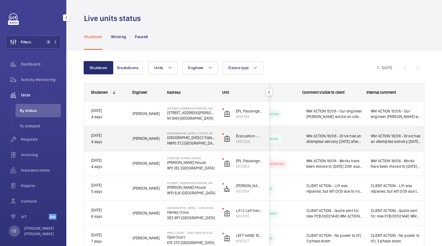
scroll to position [0, 99]
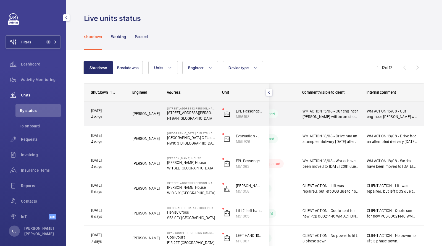
click at [324, 111] on span "WM ACTION 15/08 - Our engineer [PERSON_NAME] will be on site first thing this m…" at bounding box center [330, 113] width 57 height 11
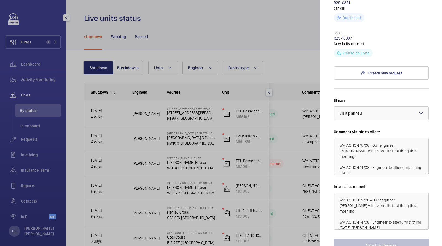
scroll to position [503, 0]
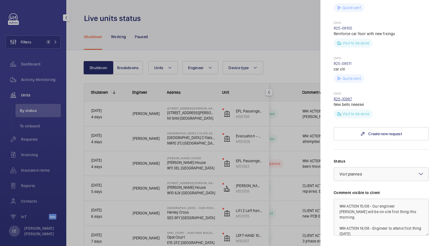
click at [345, 97] on link "R25-10987" at bounding box center [342, 99] width 18 height 4
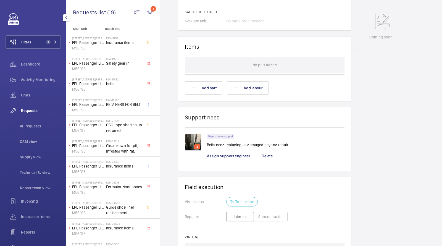
scroll to position [278, 0]
click at [199, 144] on div "3" at bounding box center [197, 146] width 6 height 5
click at [184, 137] on wm-front-card "Support need 3 Repair team support Belts need replacing as damaged beyond repai…" at bounding box center [264, 138] width 173 height 64
click at [191, 135] on img at bounding box center [193, 141] width 17 height 17
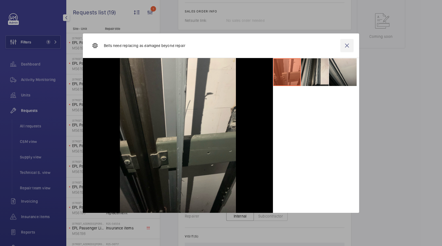
click at [345, 47] on wm-front-icon-button at bounding box center [346, 45] width 13 height 13
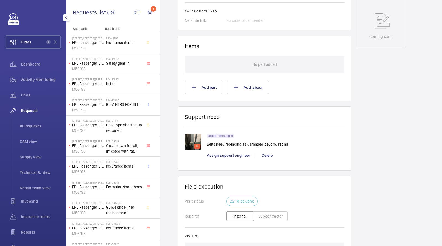
scroll to position [76, 0]
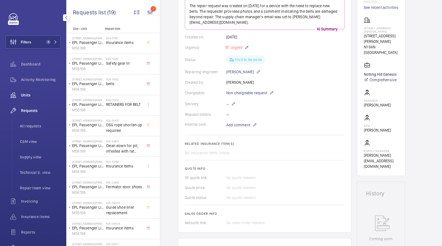
click at [25, 94] on span "Units" at bounding box center [41, 95] width 40 height 6
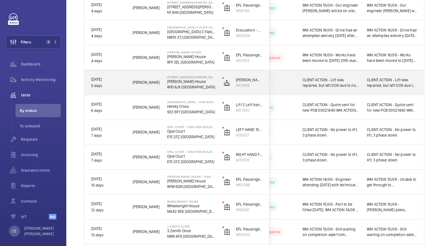
scroll to position [106, 0]
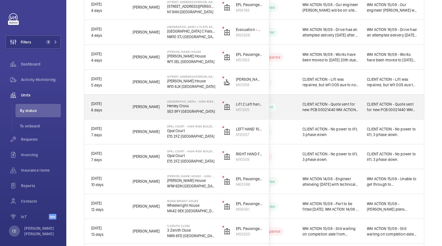
click at [325, 110] on span "CLIENT ACTION - Quote sent for new PCB 00021440 WM ACTION 13/08 - Following the…" at bounding box center [330, 106] width 57 height 11
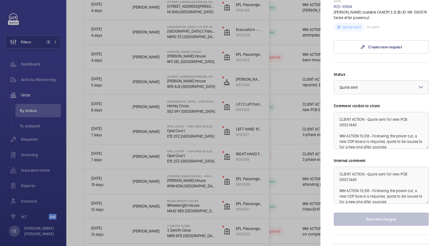
scroll to position [121, 0]
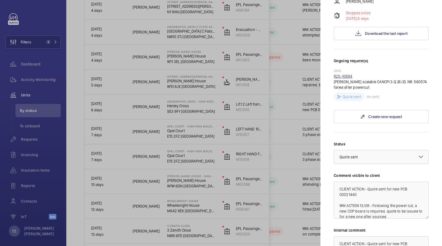
click at [344, 74] on link "R25-10894" at bounding box center [342, 76] width 19 height 4
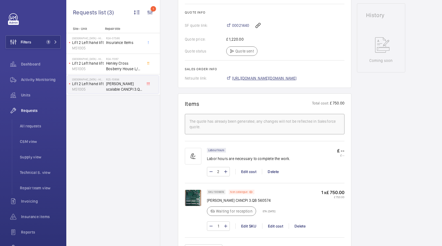
scroll to position [264, 0]
click at [258, 78] on span "[URL][DOMAIN_NAME][DOMAIN_NAME]" at bounding box center [264, 78] width 65 height 6
click at [29, 98] on div "Units" at bounding box center [33, 94] width 55 height 13
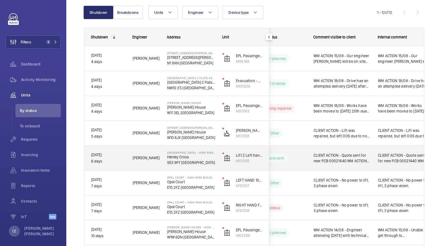
scroll to position [0, 99]
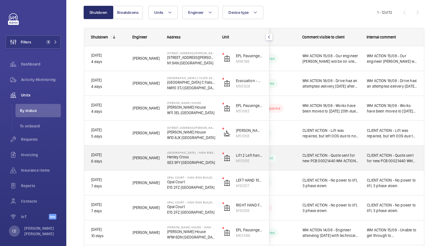
click at [350, 154] on span "CLIENT ACTION - Quote sent for new PCB 00021440 WM ACTION 13/08 - Following the…" at bounding box center [330, 157] width 57 height 11
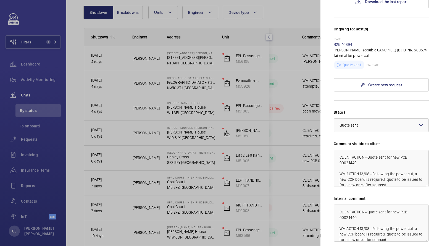
scroll to position [191, 0]
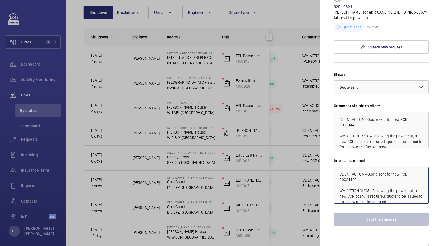
click at [338, 166] on textarea "CLIENT ACTION - Quote sent for new PCB 00021440 WM ACTION 13/08 - Following the…" at bounding box center [380, 184] width 95 height 37
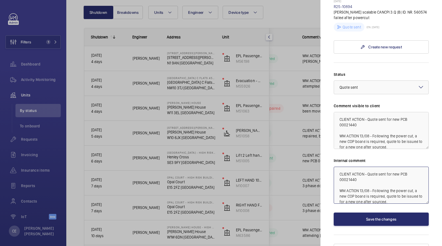
click at [338, 166] on textarea "CLIENT ACTION - Quote sent for new PCB 00021440 WM ACTION 13/08 - Following the…" at bounding box center [380, 184] width 95 height 37
drag, startPoint x: 353, startPoint y: 173, endPoint x: 298, endPoint y: 120, distance: 77.3
click at [298, 121] on mat-sidenav-container "Filters 1 Dashboard Activity Monitoring Units By status To onboard Requests Inv…" at bounding box center [221, 123] width 442 height 246
type textarea "WM ACTION 18/08 - Still awaiting client PO, part is on order and expected to ar…"
click at [336, 112] on textarea "CLIENT ACTION - Quote sent for new PCB 00021440 WM ACTION 13/08 - Following the…" at bounding box center [380, 130] width 95 height 37
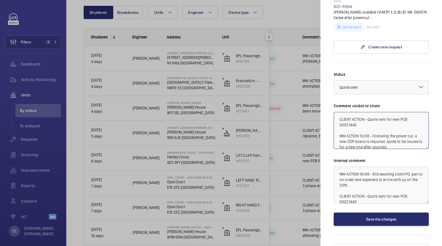
click at [336, 112] on textarea "CLIENT ACTION - Quote sent for new PCB 00021440 WM ACTION 13/08 - Following the…" at bounding box center [380, 130] width 95 height 37
paste textarea "WM ACTION 18/08 - Still awaiting client PO, part is on order and expected to ar…"
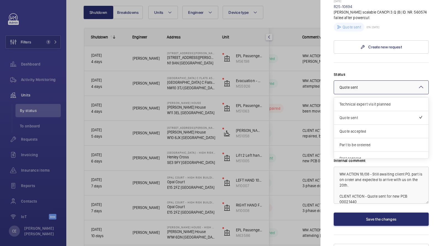
click at [354, 81] on div at bounding box center [381, 87] width 94 height 13
click at [350, 115] on span "Part ordered" at bounding box center [380, 118] width 83 height 6
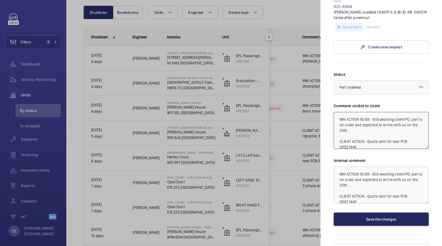
type textarea "WM ACTION 18/08 - Still awaiting client PO, part is on order and expected to ar…"
click at [352, 212] on button "Save the changes" at bounding box center [380, 218] width 95 height 13
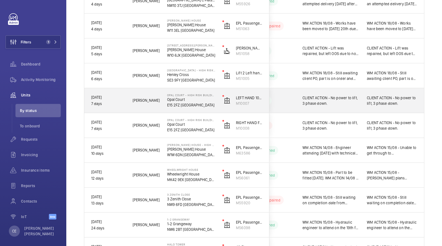
scroll to position [141, 0]
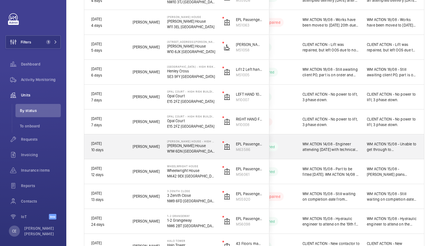
click at [341, 146] on span "WM ACTION 14/08 - Engineer attending [DATE] with technical support over the pho…" at bounding box center [330, 146] width 57 height 11
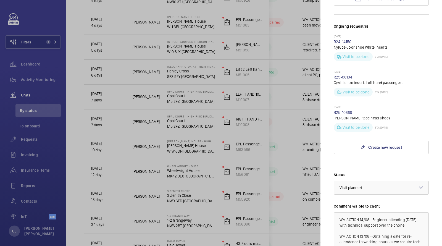
scroll to position [256, 0]
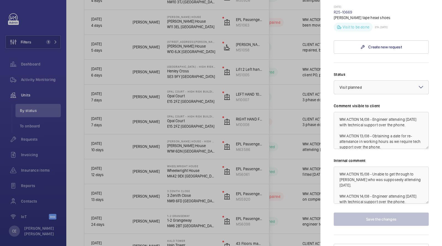
click at [330, 153] on mat-sidenav "Stopped unit [PERSON_NAME] House - High Risk Building [PERSON_NAME][GEOGRAPHIC_…" at bounding box center [380, 123] width 121 height 246
click at [337, 166] on textarea "WM ACTION 15/08 - Unable to get through to [PERSON_NAME] who was supposedly att…" at bounding box center [380, 184] width 95 height 37
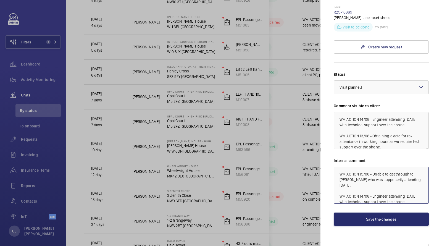
click at [337, 166] on textarea "WM ACTION 15/08 - Unable to get through to [PERSON_NAME] who was supposedly att…" at bounding box center [380, 184] width 95 height 37
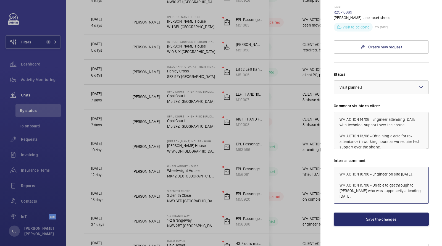
drag, startPoint x: 410, startPoint y: 167, endPoint x: 253, endPoint y: 130, distance: 161.4
click at [259, 130] on mat-sidenav-container "Filters 1 Dashboard Activity Monitoring Units By status To onboard Requests Inv…" at bounding box center [221, 123] width 442 height 246
type textarea "WM ACTION 18/08 - Engineer on site [DATE]. WM ACTION 15/08 - Unable to get thro…"
click at [338, 112] on textarea "WM ACTION 14/08 - Engineer attending [DATE] with technical support over the pho…" at bounding box center [380, 130] width 95 height 37
click at [337, 112] on textarea "WM ACTION 14/08 - Engineer attending [DATE] with technical support over the pho…" at bounding box center [380, 130] width 95 height 37
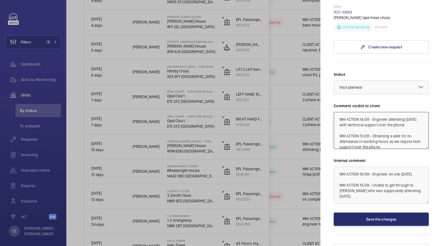
paste textarea "WM ACTION 18/08 - Engineer on site [DATE]."
click at [398, 112] on textarea "WM ACTION 18/08 - Engineer on site [DATE]. WM ACTION 14/08 - Engineer attending…" at bounding box center [380, 130] width 95 height 37
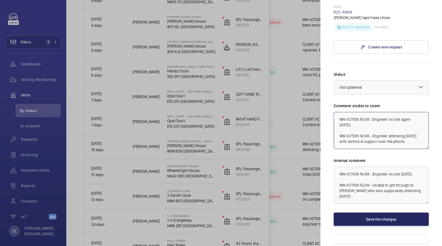
type textarea "WM ACTION 18/08 - Engineer on site again [DATE]. WM ACTION 14/08 - Engineer att…"
click at [364, 212] on button "Save the changes" at bounding box center [380, 218] width 95 height 13
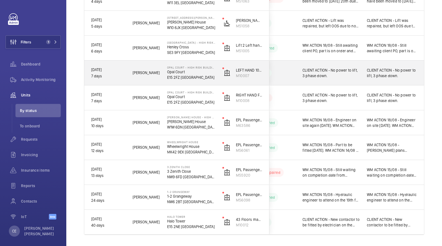
scroll to position [180, 0]
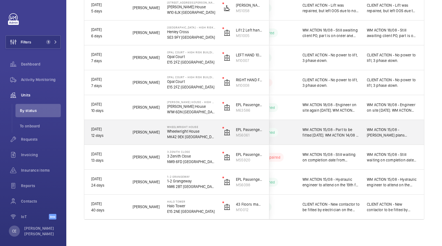
click at [346, 131] on span "WM ACTION 15/08 - Part to be fitted [DATE]. WM ACTION 14/08 - Part to be fitted…" at bounding box center [330, 132] width 57 height 11
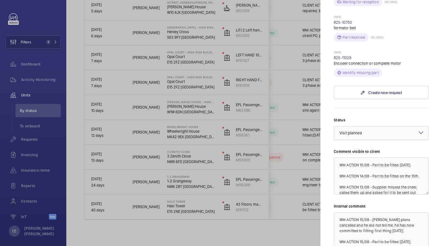
scroll to position [306, 0]
click at [344, 56] on link "R25-11029" at bounding box center [342, 58] width 18 height 4
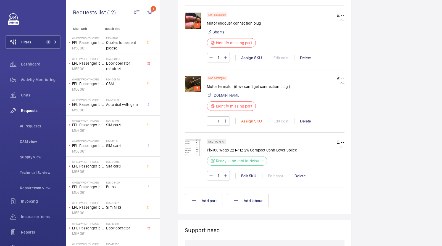
scroll to position [332, 0]
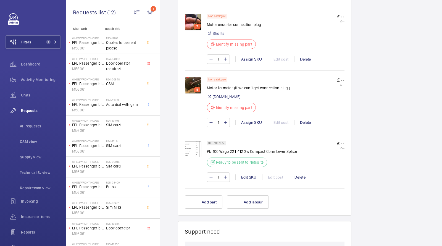
click at [193, 151] on img at bounding box center [193, 148] width 17 height 17
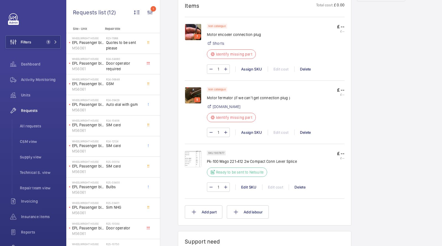
scroll to position [319, 0]
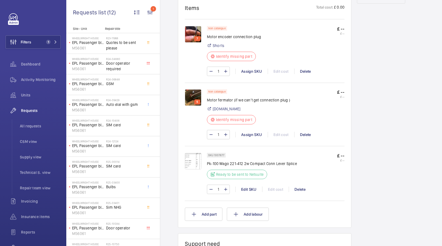
click at [194, 31] on img at bounding box center [193, 34] width 17 height 17
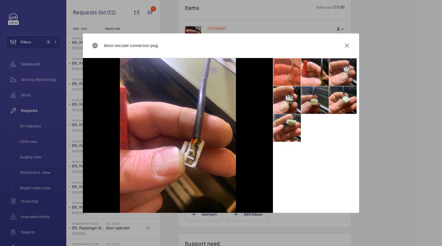
click at [317, 102] on li at bounding box center [315, 100] width 28 height 28
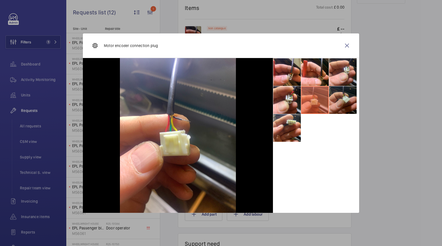
click at [336, 98] on li at bounding box center [343, 100] width 28 height 28
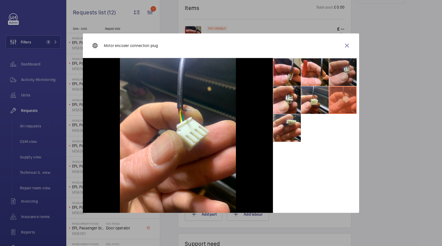
click at [337, 77] on li at bounding box center [343, 72] width 28 height 28
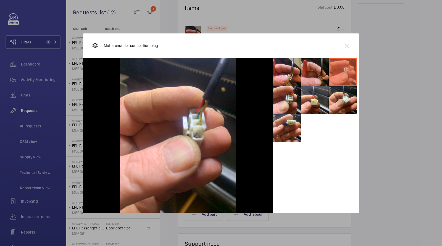
click at [315, 78] on li at bounding box center [315, 72] width 28 height 28
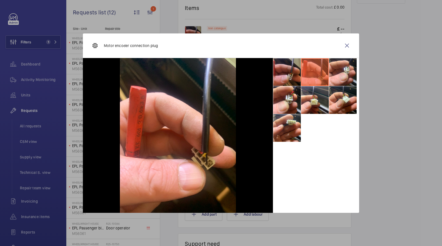
click at [285, 76] on li at bounding box center [287, 72] width 28 height 28
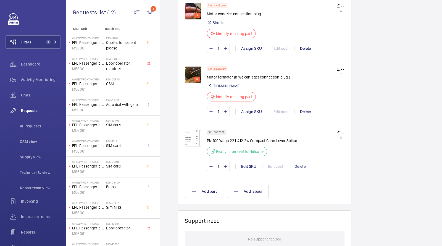
scroll to position [343, 0]
click at [196, 139] on img at bounding box center [193, 137] width 17 height 17
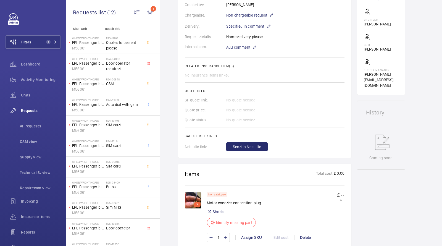
scroll to position [271, 0]
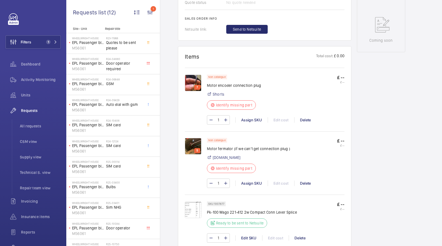
click at [192, 81] on img at bounding box center [193, 83] width 17 height 17
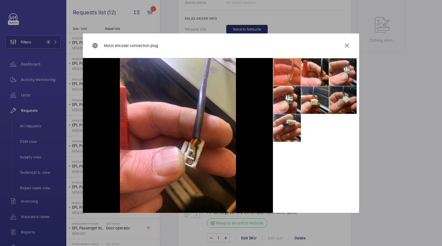
click at [329, 94] on li at bounding box center [343, 100] width 28 height 28
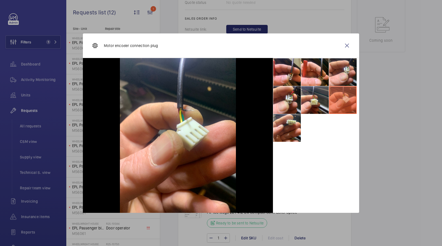
click at [342, 94] on li at bounding box center [343, 100] width 28 height 28
click at [332, 73] on li at bounding box center [343, 72] width 28 height 28
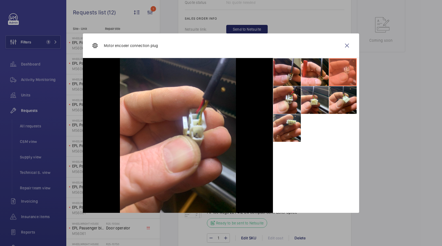
click at [298, 67] on li at bounding box center [287, 72] width 28 height 28
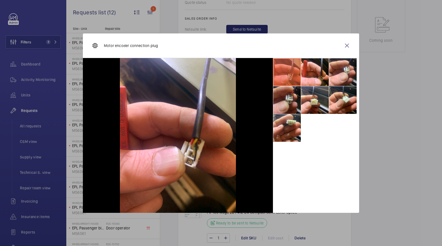
click at [291, 113] on li at bounding box center [287, 100] width 28 height 28
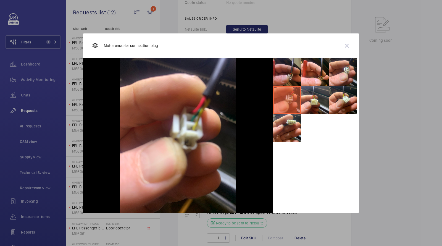
click at [287, 69] on li at bounding box center [287, 72] width 28 height 28
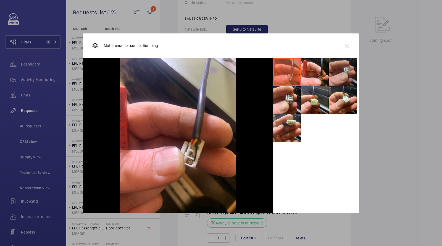
click at [339, 67] on li at bounding box center [343, 72] width 28 height 28
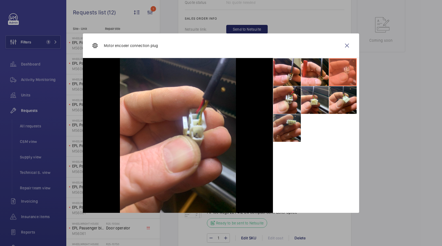
click at [290, 130] on li at bounding box center [287, 128] width 28 height 28
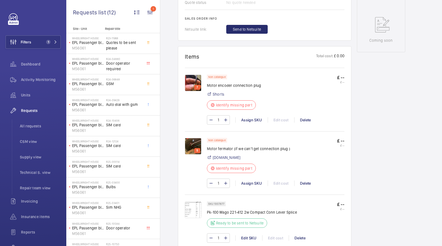
scroll to position [296, 0]
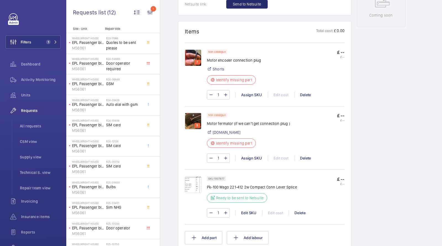
click at [190, 119] on img at bounding box center [193, 121] width 17 height 17
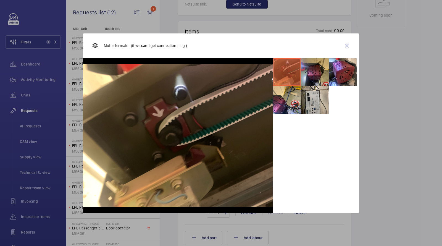
click at [314, 69] on li at bounding box center [315, 72] width 28 height 28
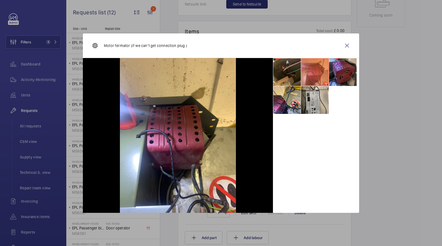
click at [336, 70] on li at bounding box center [343, 72] width 28 height 28
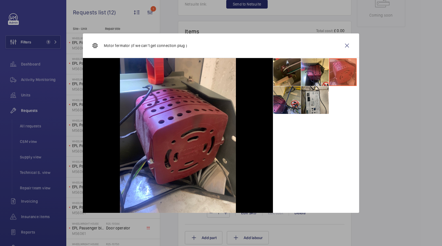
click at [290, 101] on li at bounding box center [287, 100] width 28 height 28
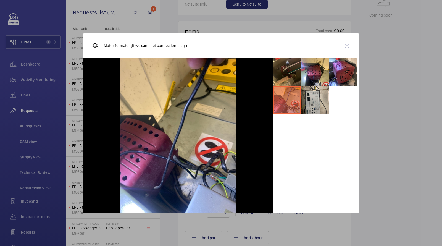
click at [357, 67] on ul at bounding box center [316, 86] width 86 height 56
click at [352, 75] on li at bounding box center [343, 72] width 28 height 28
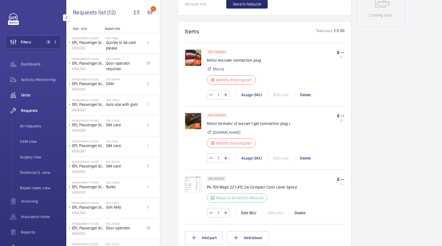
click at [26, 91] on div "Units" at bounding box center [33, 94] width 55 height 13
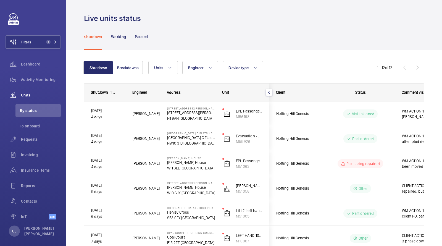
scroll to position [180, 0]
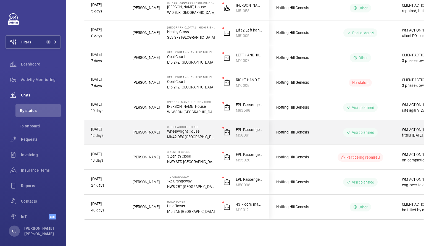
click at [354, 129] on p "Visit planned" at bounding box center [363, 132] width 22 height 6
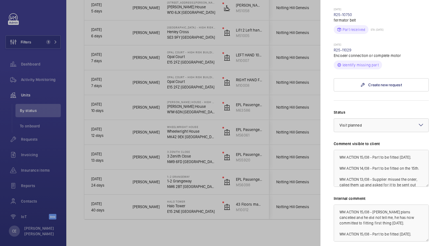
scroll to position [352, 0]
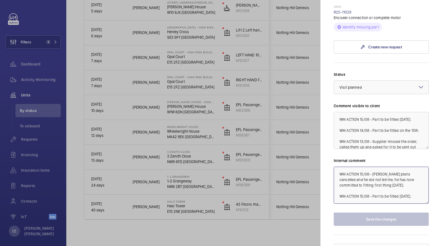
click at [337, 166] on textarea "WM ACTION 15/08 - [PERSON_NAME] plans cancelled and he did not tell me, he has …" at bounding box center [380, 184] width 95 height 37
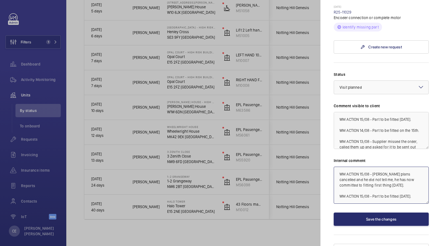
click at [337, 166] on textarea "WM ACTION 15/08 - [PERSON_NAME] plans cancelled and he did not tell me, he has …" at bounding box center [380, 184] width 95 height 37
drag, startPoint x: 385, startPoint y: 177, endPoint x: 301, endPoint y: 125, distance: 98.7
click at [303, 129] on mat-sidenav-container "Filters 1 Dashboard Activity Monitoring Units By status To onboard Requests Inv…" at bounding box center [221, 123] width 442 height 246
type textarea "WM ACTION 18/08 - New belt fitted, engineer has identified an issue with the en…"
click at [340, 112] on textarea "WM ACTION 15/08 - Part to be fitted [DATE]. WM ACTION 14/08 - Part to be fitted…" at bounding box center [380, 130] width 95 height 37
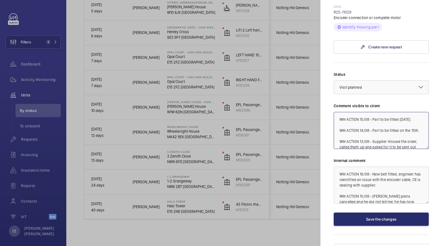
click at [339, 112] on textarea "WM ACTION 15/08 - Part to be fitted [DATE]. WM ACTION 14/08 - Part to be fitted…" at bounding box center [380, 130] width 95 height 37
paste textarea "WM ACTION 18/08 - New belt fitted, engineer has identified an issue with the en…"
click at [366, 84] on div "× Visit planned" at bounding box center [357, 87] width 36 height 6
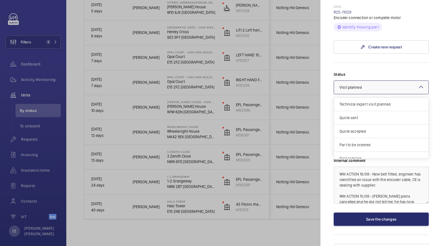
scroll to position [46, 0]
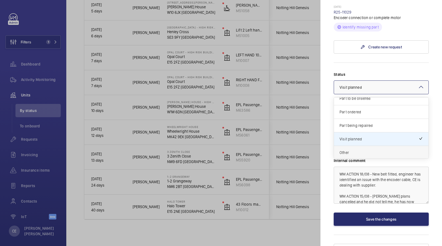
click at [344, 150] on span "Other" at bounding box center [380, 153] width 83 height 6
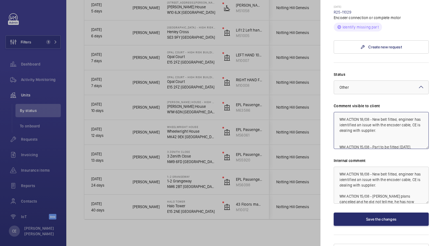
click at [340, 132] on textarea "WM ACTION 18/08 - New belt fitted, engineer has identified an issue with the en…" at bounding box center [380, 130] width 95 height 37
type textarea "WM ACTION 18/08 - New belt fitted, engineer has identified an issue with the en…"
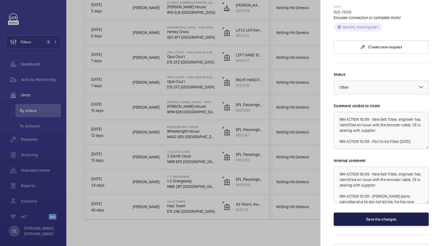
click at [365, 212] on button "Save the changes" at bounding box center [380, 218] width 95 height 13
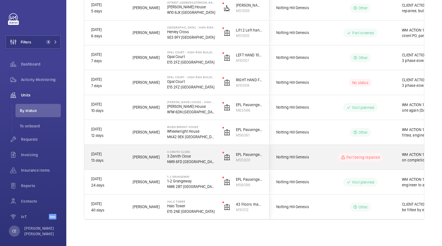
scroll to position [0, 99]
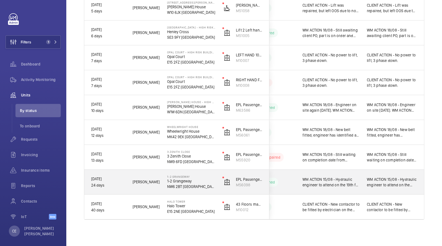
click at [347, 181] on span "WM ACTION 15/08 - Hydraulic engineer to attend on the 19th for further investig…" at bounding box center [330, 181] width 57 height 11
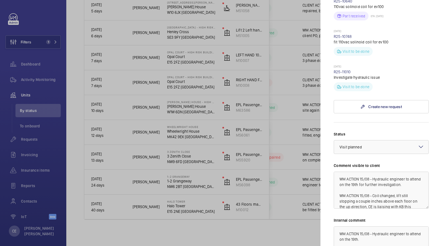
scroll to position [458, 0]
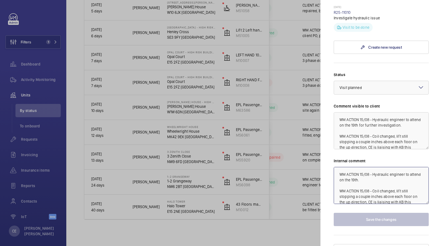
click at [334, 167] on textarea "WM ACTION 15/08 - Hydraulic engineer to attend on the 19th. WM ACTION 15/08 - C…" at bounding box center [380, 185] width 95 height 37
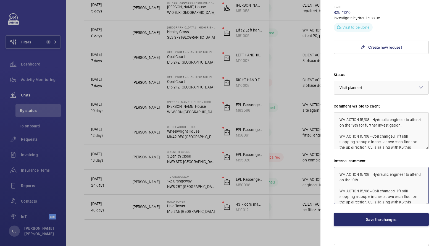
click at [333, 167] on textarea "WM ACTION 15/08 - Hydraulic engineer to attend on the 19th. WM ACTION 15/08 - C…" at bounding box center [380, 185] width 95 height 37
drag, startPoint x: 368, startPoint y: 174, endPoint x: 299, endPoint y: 130, distance: 82.4
click at [301, 132] on mat-sidenav-container "Filters 1 Dashboard Activity Monitoring Units By status To onboard Requests Inv…" at bounding box center [221, 123] width 442 height 246
type textarea "WM ACTION 18/08 - Attendance booked in for [DATE]. WM ACTION 15/08 - Hydraulic …"
click at [335, 112] on textarea "WM ACTION 15/08 - Hydraulic engineer to attend on the 19th for further investig…" at bounding box center [380, 130] width 95 height 37
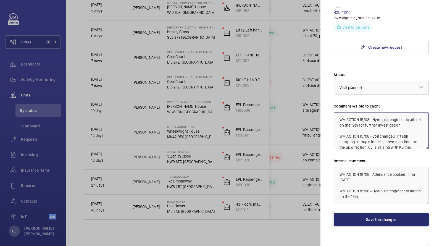
click at [336, 112] on textarea "WM ACTION 15/08 - Hydraulic engineer to attend on the 19th for further investig…" at bounding box center [380, 130] width 95 height 37
paste textarea "WM ACTION 18/08 - Attendance booked in for [DATE]."
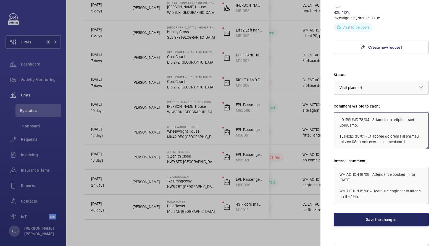
type textarea "WM ACTION 18/08 - Attendance booked in for [DATE]. WM ACTION 15/08 - Hydraulic …"
click at [345, 213] on button "Save the changes" at bounding box center [380, 219] width 95 height 13
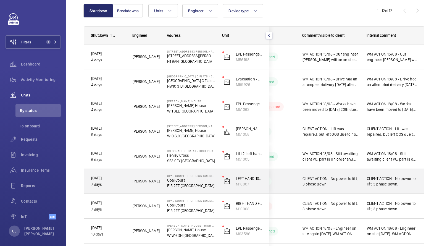
scroll to position [57, 0]
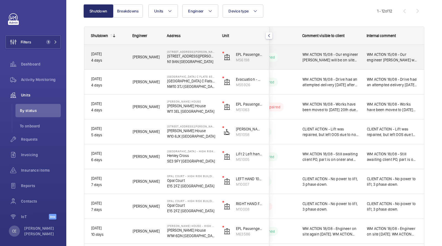
click at [325, 61] on span "WM ACTION 15/08 - Our engineer [PERSON_NAME] will be on site first thing this m…" at bounding box center [330, 57] width 57 height 11
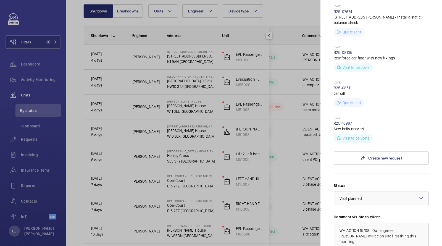
scroll to position [564, 0]
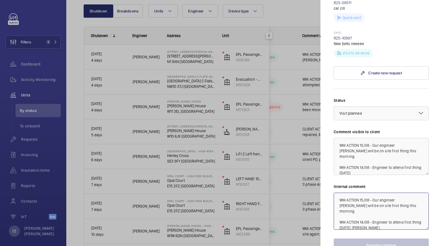
click at [338, 192] on textarea "WM ACTION 15/08 - Our engineer [PERSON_NAME] will be on site first thing this m…" at bounding box center [380, 210] width 95 height 37
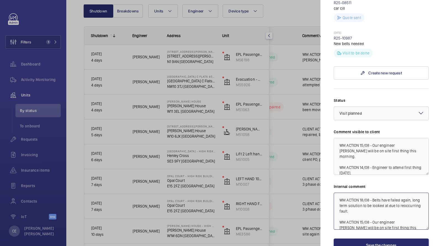
drag, startPoint x: 371, startPoint y: 173, endPoint x: 304, endPoint y: 147, distance: 71.1
click at [305, 150] on mat-sidenav-container "Filters 1 Dashboard Activity Monitoring Units By status To onboard Requests Inv…" at bounding box center [221, 123] width 442 height 246
type textarea "WM ACTION 18/08 - Belts have failed again, long term solution to be looked at d…"
click at [335, 138] on textarea "WM ACTION 15/08 - Our engineer [PERSON_NAME] will be on site first thing this m…" at bounding box center [380, 156] width 95 height 37
drag, startPoint x: 335, startPoint y: 108, endPoint x: 329, endPoint y: 110, distance: 6.0
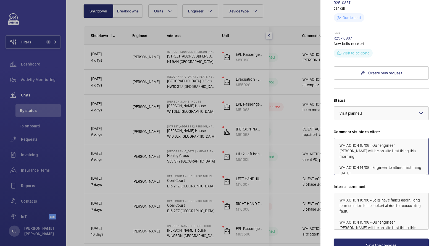
click at [334, 138] on textarea "WM ACTION 15/08 - Our engineer [PERSON_NAME] will be on site first thing this m…" at bounding box center [380, 156] width 95 height 37
paste textarea "WM ACTION 18/08 - Belts have failed again, long term solution to be looked at d…"
type textarea "WM ACTION 18/08 - Belts have failed again, long term solution to be looked at d…"
click at [359, 88] on form "Status Select a status × Visit planned × Comment visible to client WM ACTION 18…" at bounding box center [380, 169] width 95 height 163
click at [350, 97] on wm-front-input-dropdown "Status Select a status × Visit planned ×" at bounding box center [380, 108] width 95 height 23
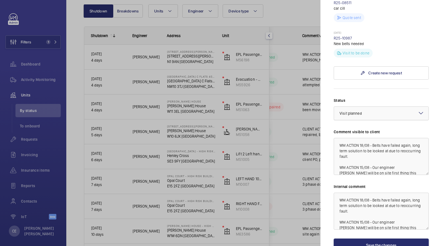
click at [348, 107] on div at bounding box center [381, 113] width 94 height 13
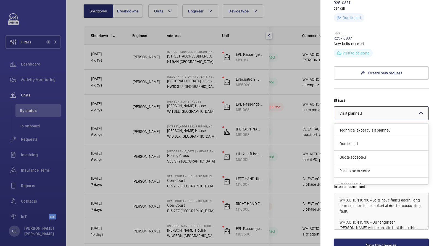
scroll to position [46, 0]
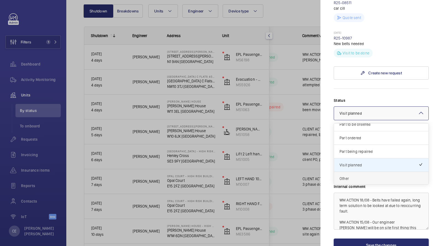
click at [346, 176] on span "Other" at bounding box center [380, 179] width 83 height 6
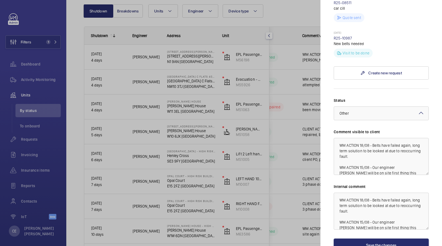
click at [348, 238] on button "Save the changes" at bounding box center [380, 244] width 95 height 13
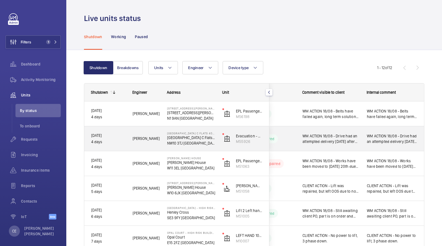
scroll to position [180, 0]
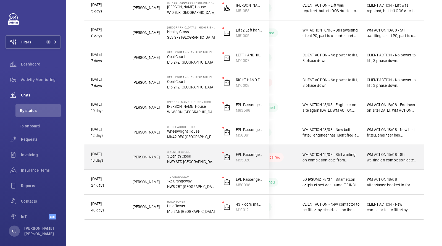
click at [326, 155] on span "WM ACTION 15/08 - Still waiting on completion date from brownings, works tempor…" at bounding box center [330, 157] width 57 height 11
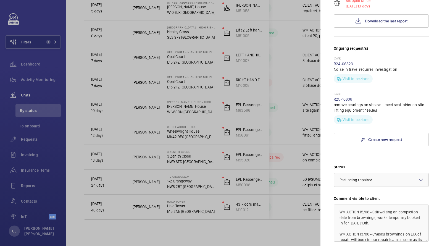
scroll to position [0, 0]
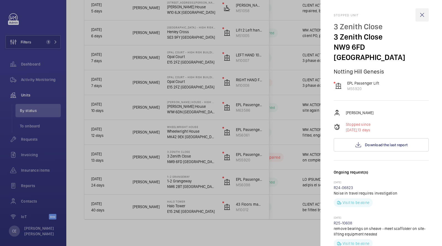
click at [421, 16] on wm-front-icon-button at bounding box center [421, 14] width 13 height 13
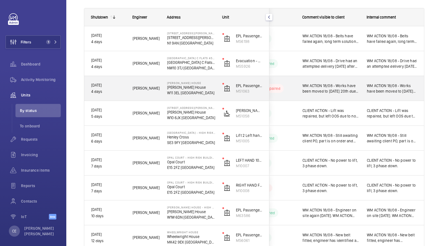
scroll to position [77, 0]
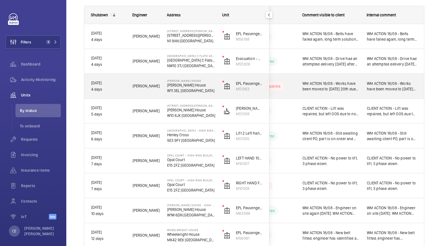
click at [352, 88] on span "WM ACTION 18/08 - Works have been moved to [DATE] 20th due to fabricators repai…" at bounding box center [330, 86] width 57 height 11
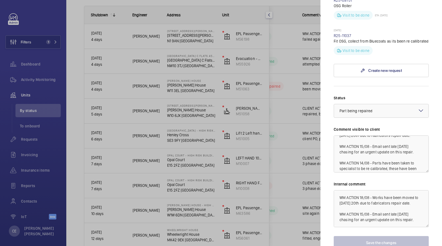
scroll to position [0, 0]
drag, startPoint x: 418, startPoint y: 138, endPoint x: 324, endPoint y: 123, distance: 95.3
click at [324, 123] on mat-sidenav "Stopped unit [PERSON_NAME] House [PERSON_NAME][GEOGRAPHIC_DATA] [GEOGRAPHIC_DAT…" at bounding box center [380, 123] width 121 height 246
click at [391, 136] on textarea "WM ACTION 18/08 - Works have been moved to [DATE] 20th due to fabricators repai…" at bounding box center [380, 153] width 95 height 37
click at [407, 135] on textarea "WM ACTION 18/08 - Works have been moved to [DATE] 20th due to fabricators repai…" at bounding box center [380, 153] width 95 height 37
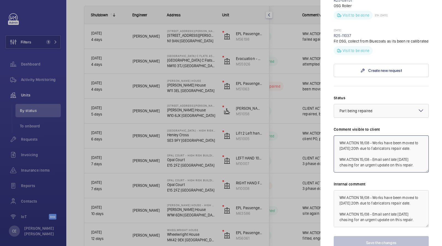
click at [407, 135] on textarea "WM ACTION 18/08 - Works have been moved to [DATE] 20th due to fabricators repai…" at bounding box center [380, 153] width 95 height 37
drag, startPoint x: 420, startPoint y: 138, endPoint x: 418, endPoint y: 134, distance: 4.7
click at [418, 135] on textarea "WM ACTION 18/08 - Works have been booked in to [DATE] 20th due to fabricators r…" at bounding box center [380, 153] width 95 height 37
drag, startPoint x: 417, startPoint y: 138, endPoint x: 368, endPoint y: 138, distance: 49.4
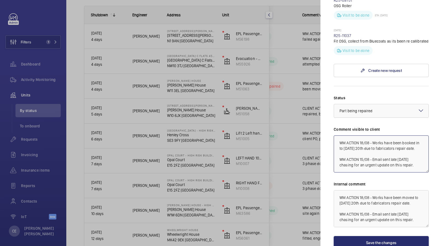
click at [368, 138] on textarea "WM ACTION 18/08 - Works have been booked in to [DATE] 20th due to fabricators r…" at bounding box center [380, 153] width 95 height 37
click at [423, 135] on textarea "WM ACTION 18/08 - Works have been booked in to [DATE] 20th . WM ACTION 15/08 - …" at bounding box center [380, 153] width 95 height 37
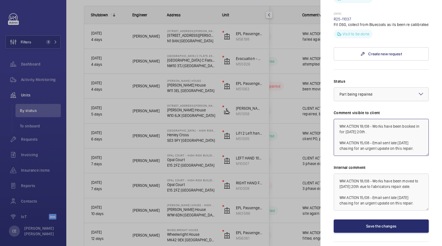
scroll to position [312, 0]
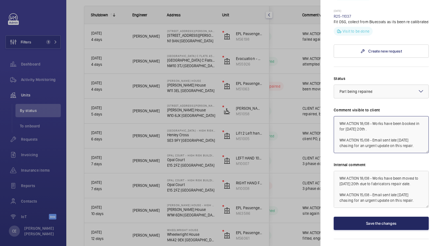
type textarea "WM ACTION 18/08 - Works have been booked in for [DATE] 20th . WM ACTION 15/08 -…"
click at [370, 216] on button "Save the changes" at bounding box center [380, 222] width 95 height 13
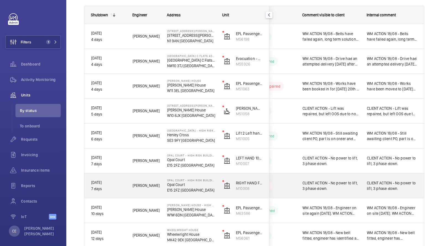
scroll to position [180, 0]
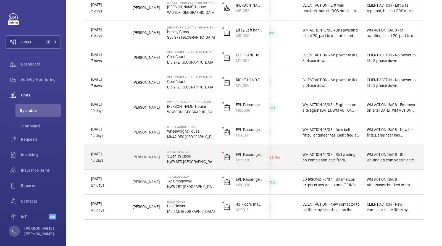
click at [354, 152] on span "WM ACTION 15/08 - Still waiting on completion date from brownings, works tempor…" at bounding box center [330, 157] width 57 height 11
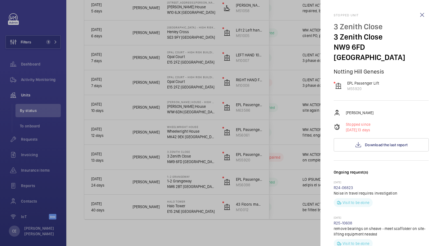
scroll to position [216, 0]
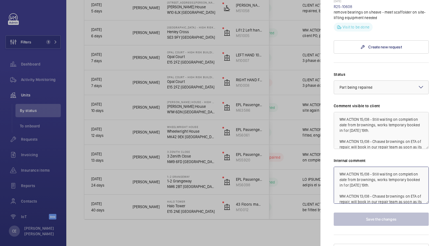
click at [339, 166] on textarea "WM ACTION 15/08 - Still waiting on completion date from brownings, works tempor…" at bounding box center [380, 184] width 95 height 37
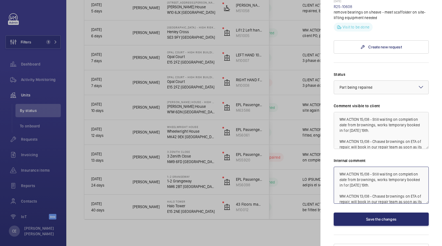
click at [338, 166] on textarea "WM ACTION 15/08 - Still waiting on completion date from brownings, works tempor…" at bounding box center [380, 184] width 95 height 37
paste textarea "WM ACTION 18/08 - Works have been moved to [DATE] 20th due to fabricators repai…"
type textarea "WM ACTION 18/08 - Works have been moved to [DATE] 20th due to fabricators repai…"
click at [336, 112] on textarea "WM ACTION 15/08 - Still waiting on completion date from brownings, works tempor…" at bounding box center [380, 130] width 95 height 37
click at [335, 112] on textarea "WM ACTION 15/08 - Still waiting on completion date from brownings, works tempor…" at bounding box center [380, 130] width 95 height 37
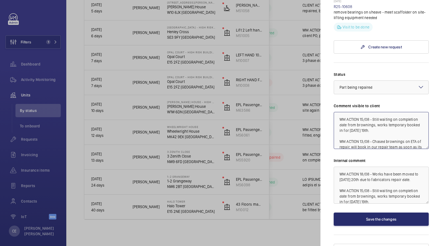
paste textarea "WM ACTION 18/08 - Works have been moved to [DATE] 20th due to fabricators repai…"
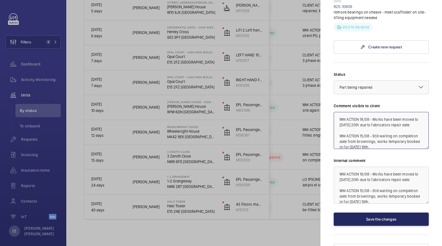
type textarea "WM ACTION 18/08 - Works have been moved to [DATE] 20th due to fabricators repai…"
click at [353, 212] on button "Save the changes" at bounding box center [380, 218] width 95 height 13
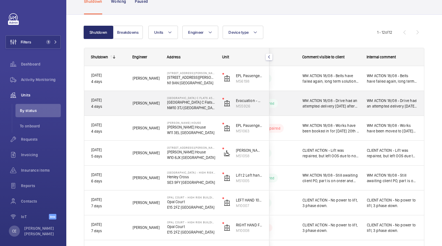
scroll to position [37, 0]
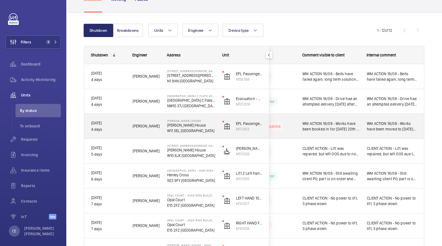
click at [370, 124] on span "WM ACTION 18/08 - Works have been moved to [DATE] 20th due to fabricators repai…" at bounding box center [392, 126] width 51 height 11
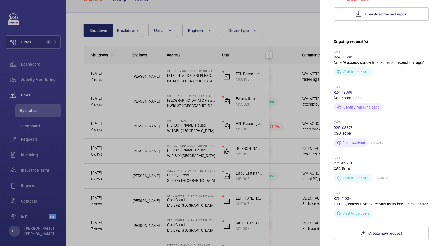
scroll to position [316, 0]
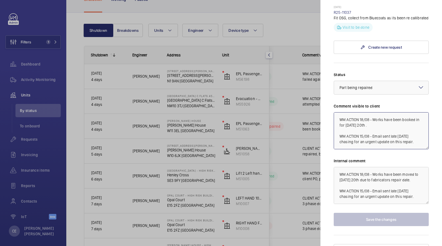
drag, startPoint x: 380, startPoint y: 116, endPoint x: 295, endPoint y: 75, distance: 95.2
click at [295, 76] on mat-sidenav-container "Filters 1 Dashboard Activity Monitoring Units By status To onboard Requests Inv…" at bounding box center [221, 123] width 442 height 246
drag, startPoint x: 423, startPoint y: 169, endPoint x: 292, endPoint y: 147, distance: 132.8
click at [293, 147] on mat-sidenav-container "Filters 1 Dashboard Activity Monitoring Units By status To onboard Requests Inv…" at bounding box center [221, 123] width 442 height 246
paste textarea "booked in for [DATE] 20th"
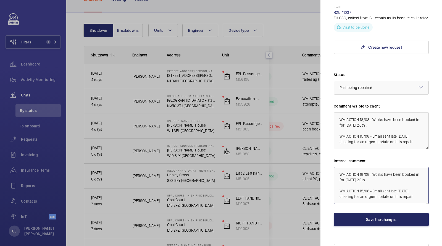
type textarea "WM ACTION 18/08 - Works have been booked in for [DATE] 20th . WM ACTION 15/08 -…"
click at [356, 213] on button "Save the changes" at bounding box center [380, 219] width 95 height 13
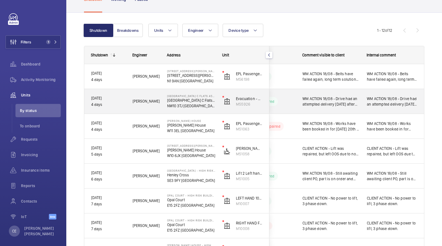
scroll to position [180, 0]
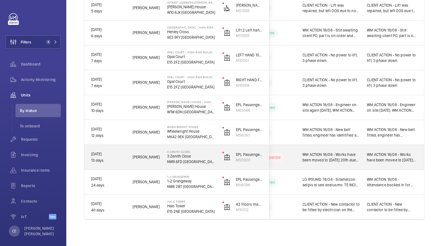
click at [376, 154] on span "WM ACTION 18/08 - Works have been moved to [DATE] 20th due to fabricators repai…" at bounding box center [392, 157] width 51 height 11
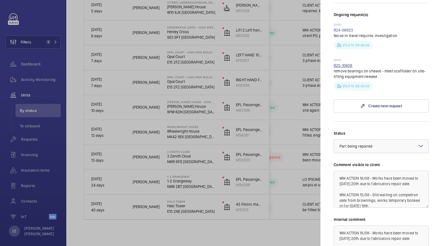
scroll to position [156, 0]
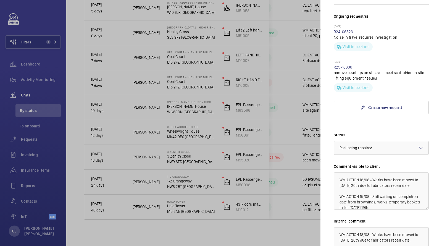
click at [346, 65] on link "R25-10608" at bounding box center [342, 67] width 19 height 4
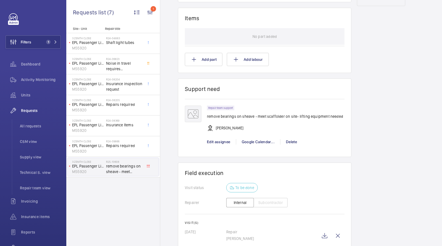
scroll to position [325, 0]
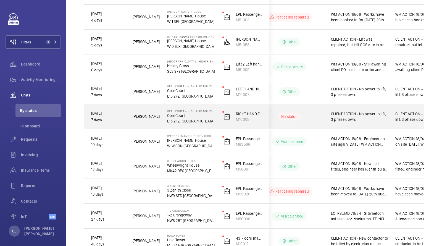
scroll to position [149, 0]
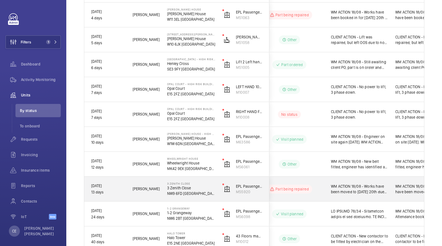
click at [377, 190] on span "WM ACTION 18/08 - Works have been moved to [DATE] 20th due to fabricators repai…" at bounding box center [359, 188] width 57 height 11
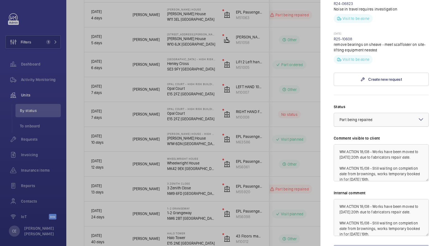
scroll to position [173, 0]
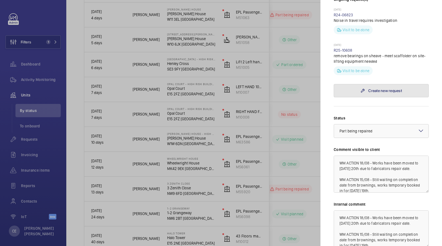
click at [379, 84] on link "Create new request" at bounding box center [380, 90] width 95 height 13
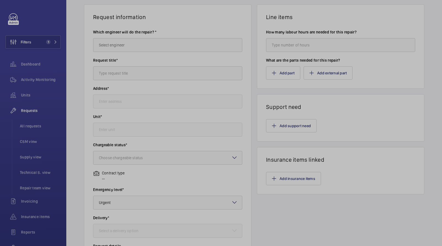
type input "3 Zenith Close [STREET_ADDRESS]"
type input "M55920 - EPL Passenger Lift"
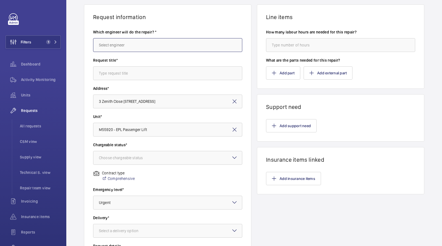
click at [141, 45] on input "text" at bounding box center [167, 45] width 149 height 14
type input "j"
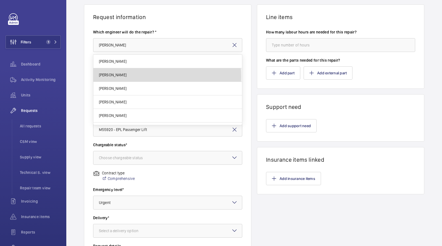
click at [129, 77] on mat-option "[PERSON_NAME]" at bounding box center [167, 75] width 149 height 14
type input "[PERSON_NAME]"
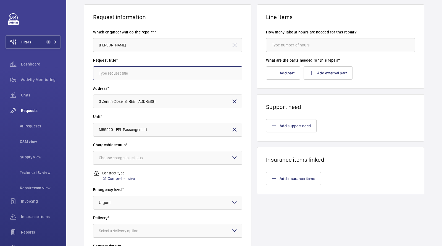
click at [129, 77] on input "text" at bounding box center [167, 73] width 149 height 14
drag, startPoint x: 175, startPoint y: 73, endPoint x: 41, endPoint y: 58, distance: 134.7
click at [43, 59] on mat-sidenav-content "Filters 1 Dashboard Activity Monitoring Units Requests All requests CSM view Su…" at bounding box center [221, 123] width 442 height 246
click at [133, 161] on div at bounding box center [167, 157] width 149 height 13
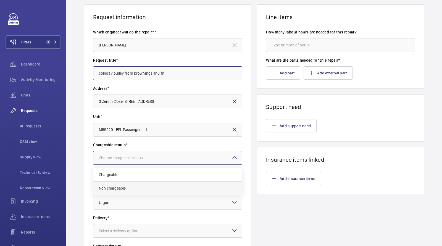
click at [126, 188] on span "Non chargeable" at bounding box center [167, 188] width 137 height 6
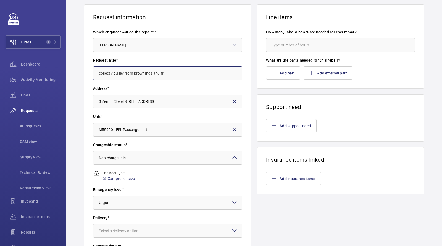
scroll to position [130, 0]
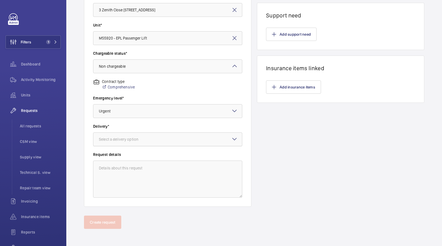
click at [130, 144] on div at bounding box center [167, 138] width 149 height 13
click at [120, 169] on span "On site" at bounding box center [167, 170] width 137 height 6
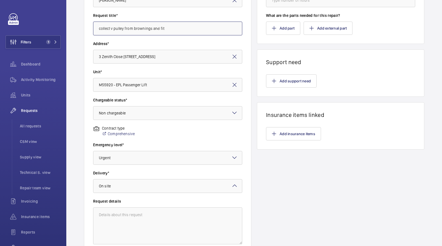
scroll to position [21, 0]
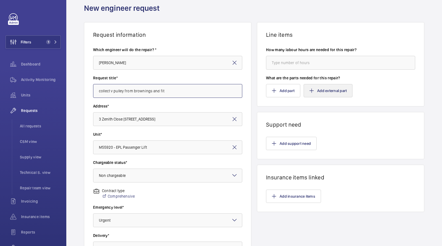
type input "collect v pulley from brownings and fit"
click at [332, 91] on button "Add external part" at bounding box center [327, 90] width 49 height 13
click at [301, 137] on button "Add support need" at bounding box center [291, 143] width 51 height 13
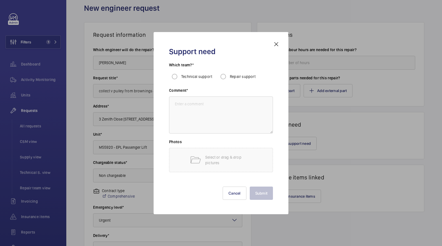
click at [243, 72] on div "Repair support" at bounding box center [237, 76] width 38 height 11
click at [202, 110] on textarea at bounding box center [221, 114] width 104 height 37
paste textarea "collect v pulley from brownings and fit"
type textarea "collect v pulley from brownings and fit"
click at [233, 78] on label "Repair support" at bounding box center [242, 77] width 27 height 6
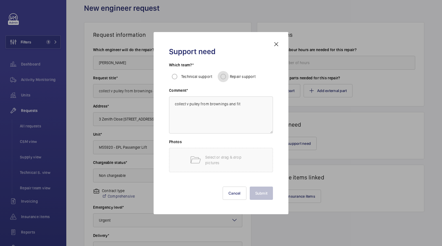
click at [229, 78] on input "Repair support" at bounding box center [223, 76] width 11 height 11
radio input "true"
click at [261, 189] on button "Submit" at bounding box center [261, 192] width 23 height 13
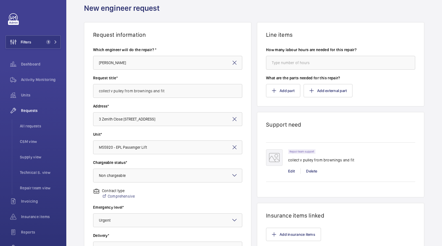
scroll to position [130, 0]
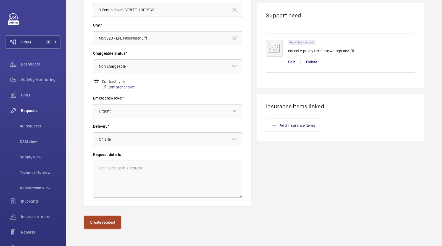
click at [107, 219] on button "Create request" at bounding box center [102, 221] width 37 height 13
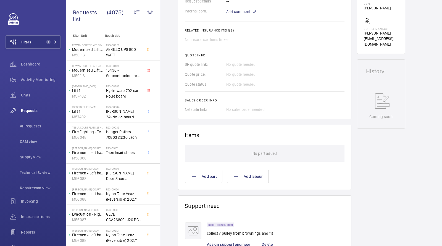
scroll to position [254, 0]
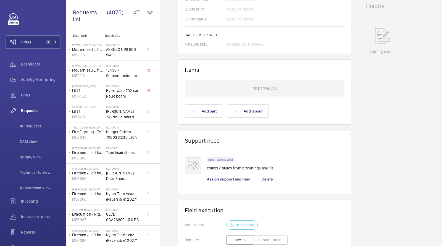
click at [231, 169] on div "Repair team support collect v pulley from brownings and fit Assign support engi…" at bounding box center [275, 172] width 137 height 30
click at [228, 177] on span "Assign support engineer" at bounding box center [228, 179] width 43 height 4
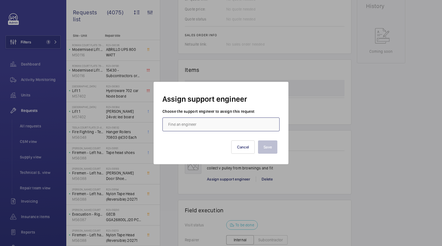
click at [225, 131] on div "Assign support engineer Choose the support engineer to assign this request Save…" at bounding box center [221, 123] width 442 height 246
click at [216, 138] on mat-option "[PERSON_NAME]" at bounding box center [221, 140] width 116 height 13
type input "[PERSON_NAME]"
click at [271, 148] on button "Save" at bounding box center [267, 146] width 19 height 13
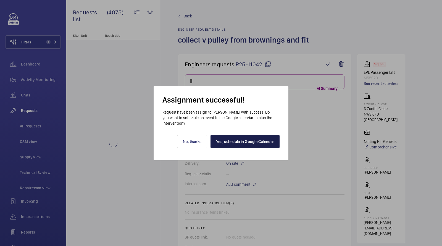
click at [258, 144] on link "Yes, schedule in Google Calendar" at bounding box center [244, 141] width 69 height 13
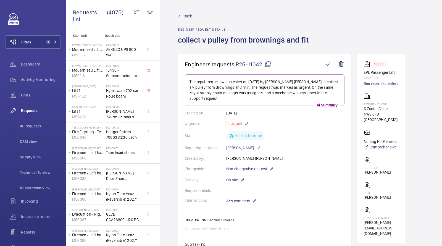
scroll to position [65, 0]
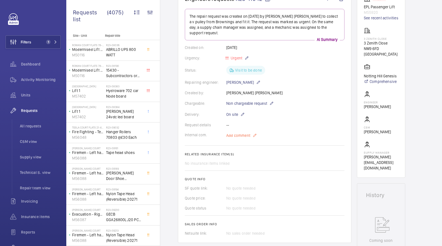
click at [242, 132] on span "Add comment" at bounding box center [238, 135] width 24 height 6
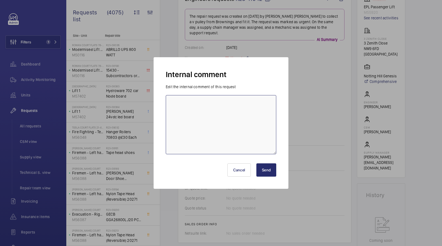
click at [220, 127] on textarea at bounding box center [221, 124] width 110 height 59
type textarea "Shills to attend on the 20th. CE"
click at [266, 172] on button "Send" at bounding box center [266, 169] width 20 height 13
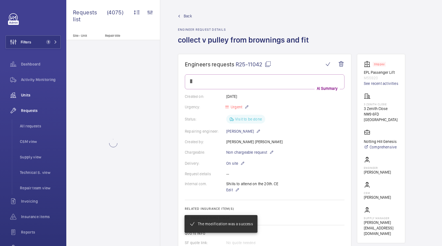
click at [26, 96] on span "Units" at bounding box center [41, 95] width 40 height 6
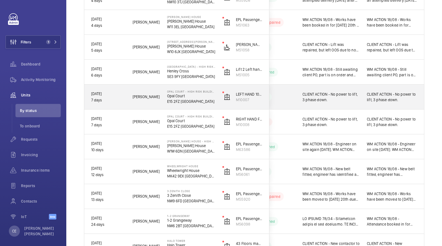
scroll to position [135, 0]
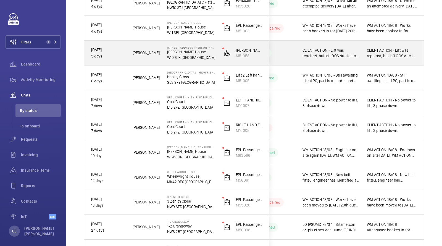
click at [336, 53] on span "CLIENT ACTION - Lift was repaired, but left OOS due to no insurance. WM ACTION …" at bounding box center [330, 52] width 57 height 11
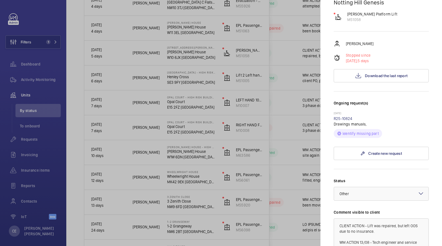
scroll to position [0, 0]
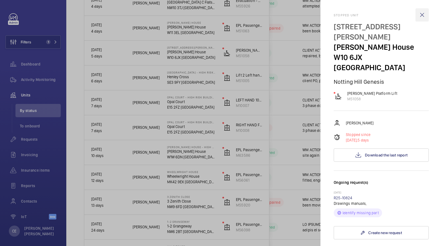
click at [421, 12] on wm-front-icon-button at bounding box center [421, 14] width 13 height 13
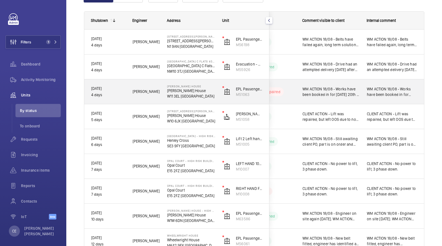
scroll to position [76, 0]
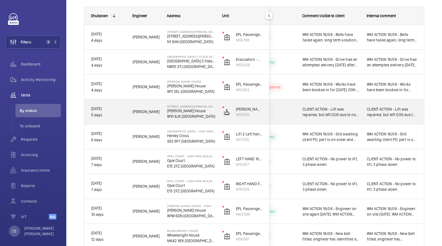
click at [354, 111] on span "CLIENT ACTION - Lift was repaired, but left OOS due to no insurance. WM ACTION …" at bounding box center [330, 111] width 57 height 11
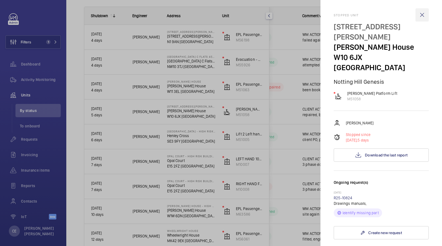
click at [417, 15] on wm-front-icon-button at bounding box center [421, 14] width 13 height 13
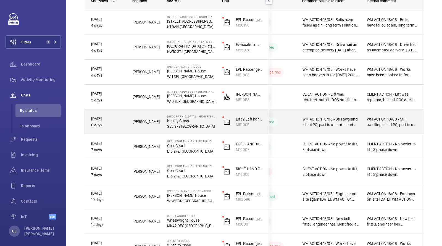
scroll to position [92, 0]
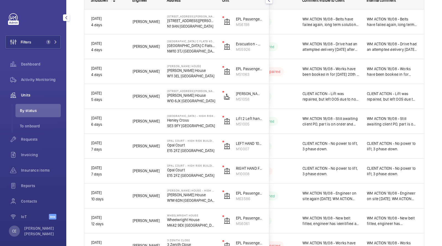
click at [30, 94] on span "Units" at bounding box center [41, 95] width 40 height 6
click at [51, 40] on span "1" at bounding box center [50, 42] width 13 height 4
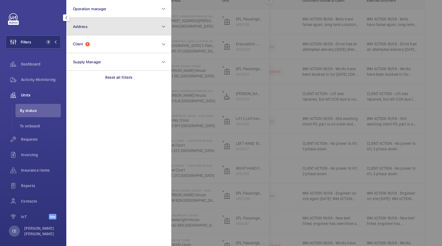
click at [99, 23] on button "Address" at bounding box center [118, 27] width 105 height 18
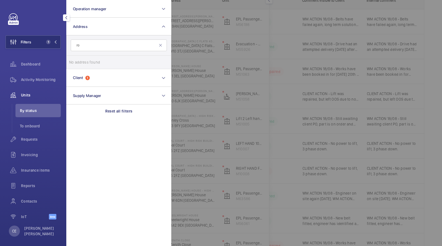
type input "r"
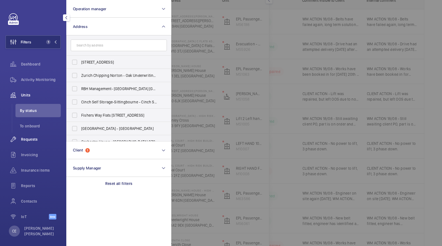
click at [36, 136] on div "Requests" at bounding box center [33, 138] width 55 height 13
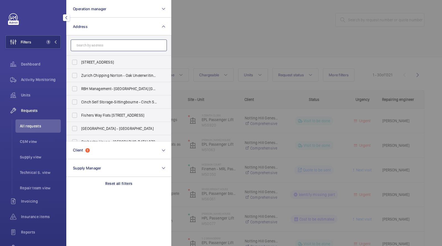
click at [105, 50] on input "text" at bounding box center [119, 45] width 96 height 12
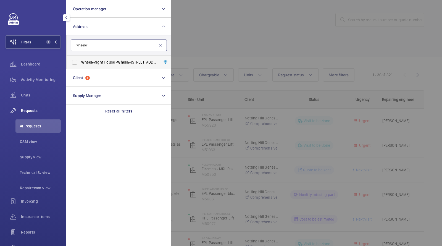
type input "wheelw"
click at [104, 65] on label "Wheelw right House - [GEOGRAPHIC_DATA] 9EX" at bounding box center [115, 61] width 96 height 13
click at [80, 65] on input "Wheelw right House - [GEOGRAPHIC_DATA] 9EX" at bounding box center [74, 62] width 11 height 11
checkbox input "true"
click at [212, 38] on div at bounding box center [392, 123] width 442 height 246
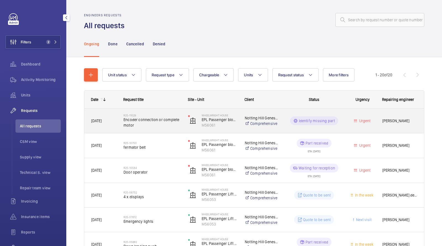
click at [153, 122] on span "Encoder connection or complete motor" at bounding box center [151, 122] width 57 height 11
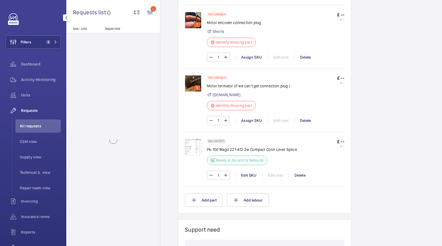
scroll to position [334, 0]
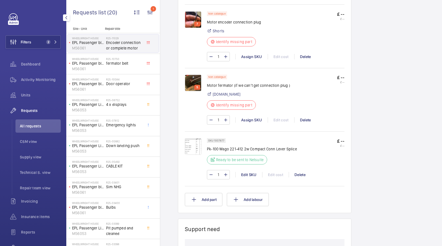
scroll to position [322, 0]
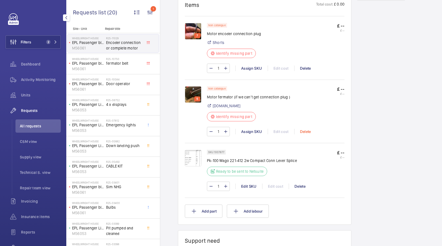
click at [306, 132] on div "Delete" at bounding box center [305, 132] width 22 height 6
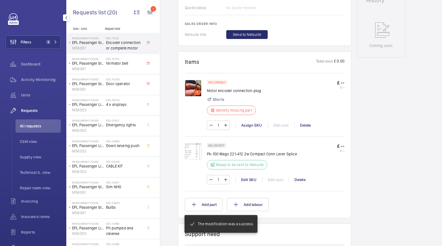
scroll to position [268, 0]
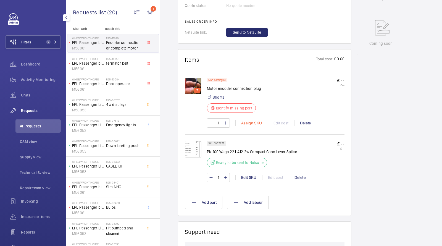
click at [246, 122] on div "Assign SKU" at bounding box center [251, 123] width 32 height 6
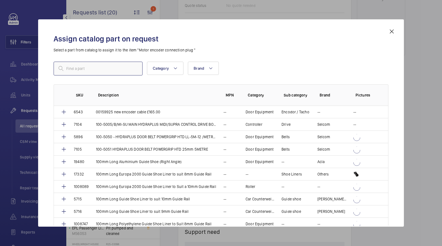
click at [105, 64] on input "text" at bounding box center [98, 69] width 89 height 14
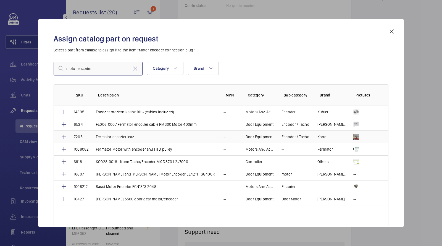
type input "motor encoder"
click at [146, 136] on td "Fermator encoder lead" at bounding box center [153, 136] width 128 height 12
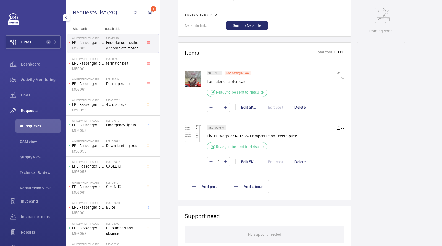
scroll to position [279, 0]
click at [250, 29] on span "Send to Netsuite" at bounding box center [247, 27] width 28 height 6
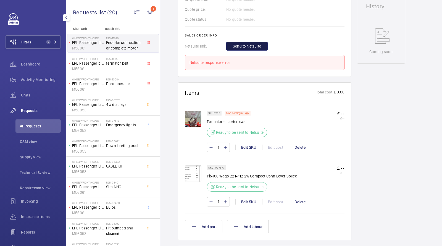
click at [250, 47] on span "Send to Netsuite" at bounding box center [247, 46] width 28 height 6
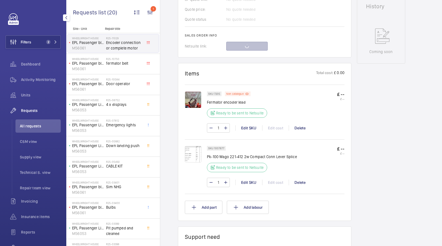
scroll to position [97, 0]
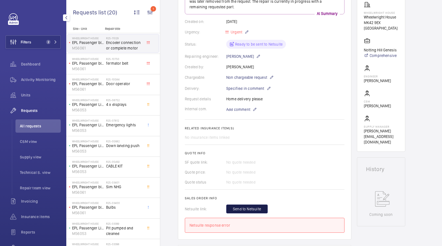
click at [248, 206] on span "Send to Netsuite" at bounding box center [247, 209] width 28 height 6
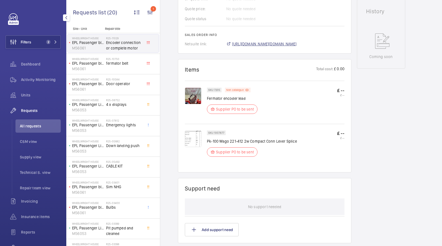
scroll to position [198, 0]
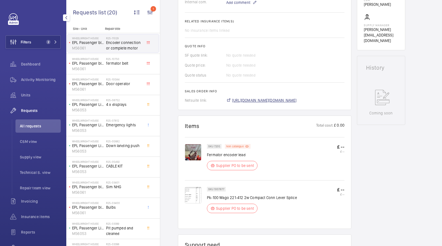
click at [262, 100] on span "[URL][DOMAIN_NAME][DOMAIN_NAME]" at bounding box center [264, 100] width 65 height 6
